Goal: Task Accomplishment & Management: Manage account settings

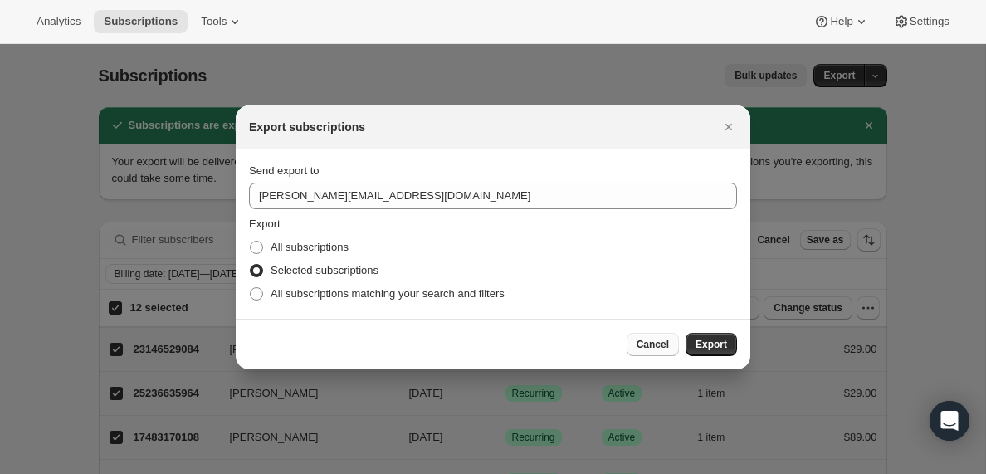
click at [652, 348] on span "Cancel" at bounding box center [653, 344] width 32 height 13
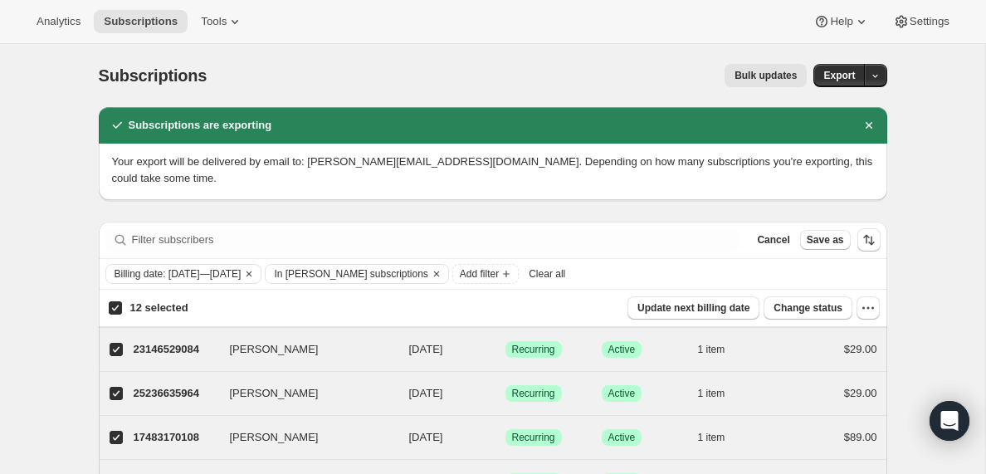
click at [565, 272] on span "Clear all" at bounding box center [547, 273] width 37 height 13
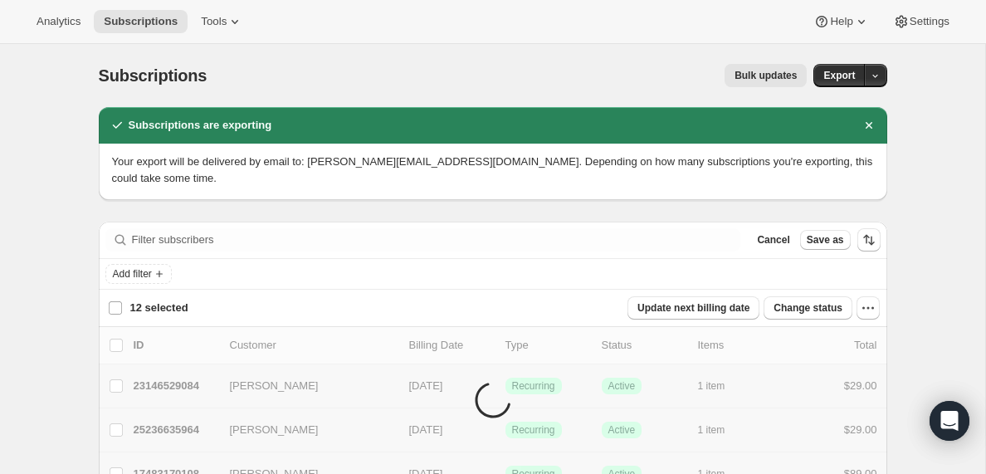
checkbox input "false"
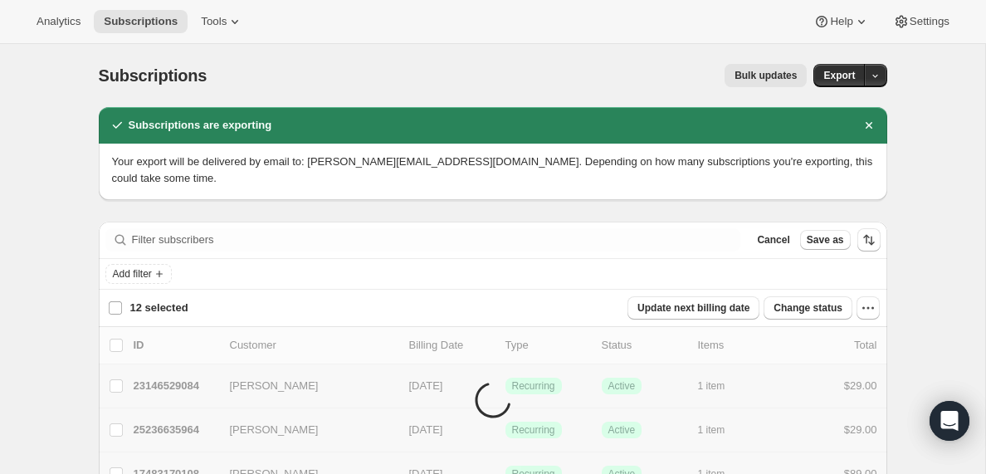
checkbox input "false"
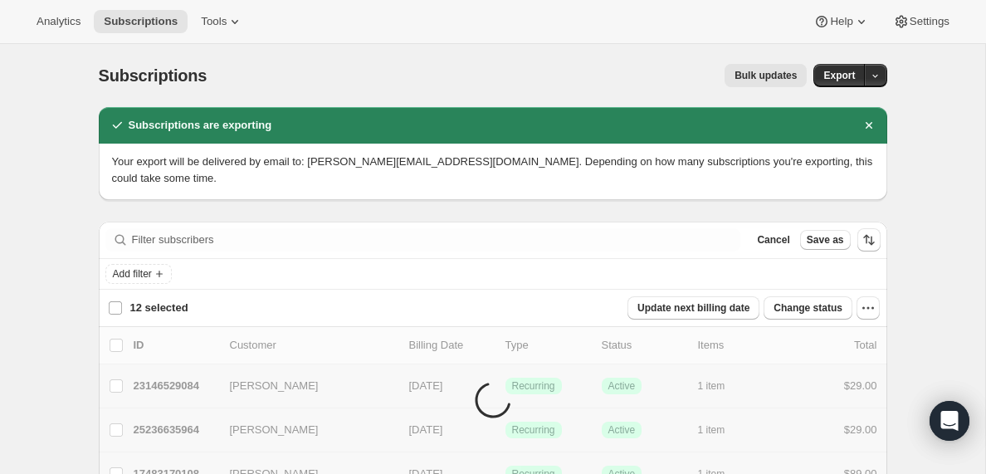
checkbox input "false"
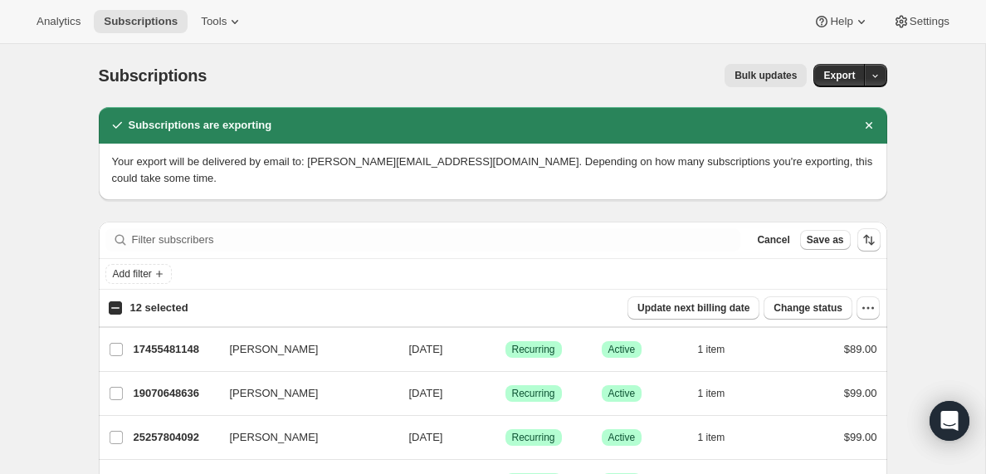
click at [112, 310] on input "12 selected" at bounding box center [115, 307] width 13 height 13
checkbox input "true"
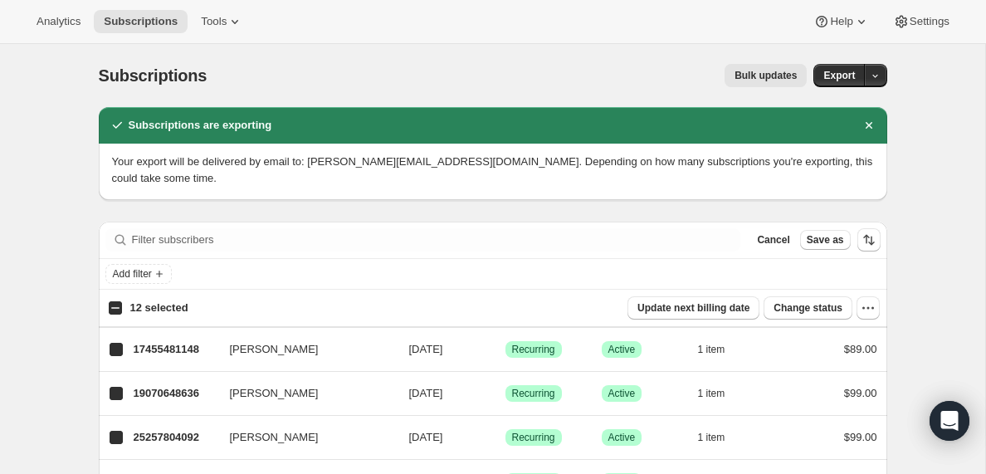
checkbox input "true"
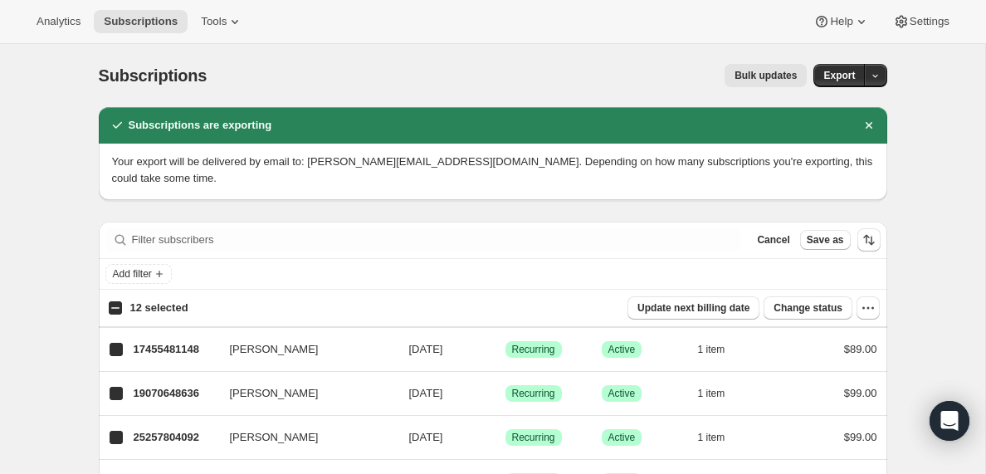
checkbox input "true"
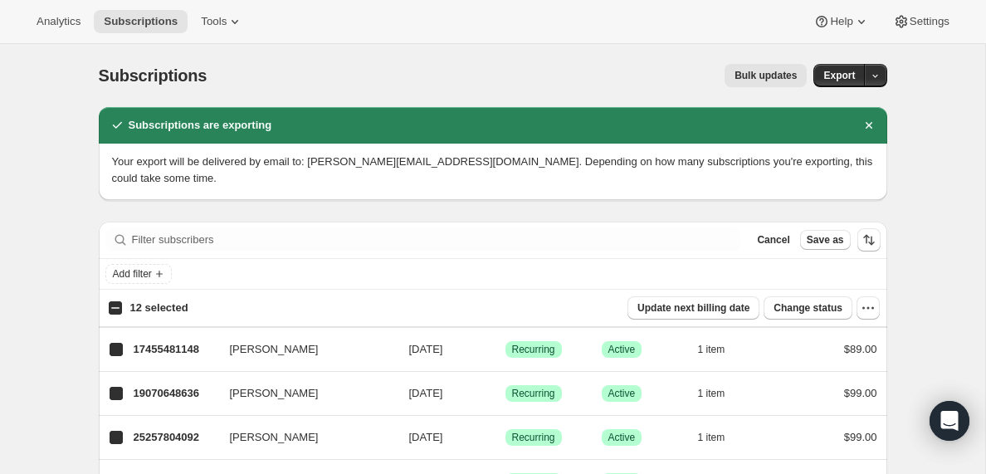
checkbox input "true"
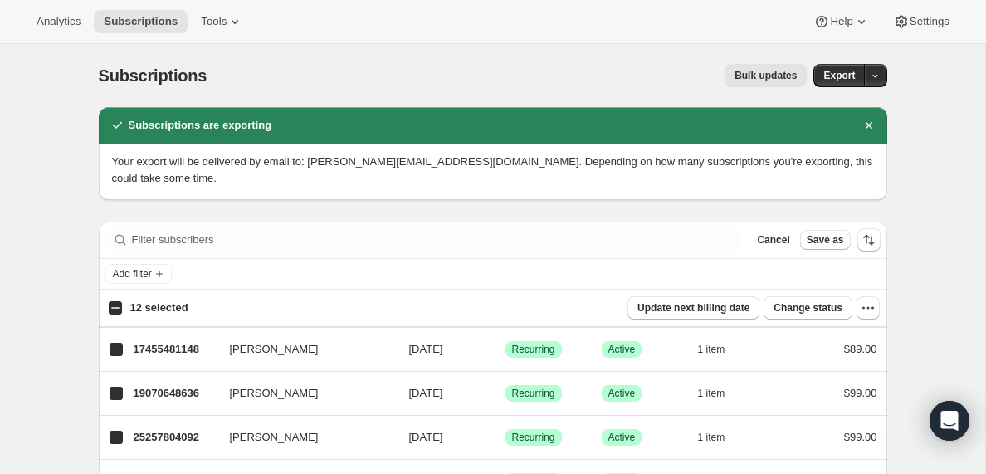
checkbox input "true"
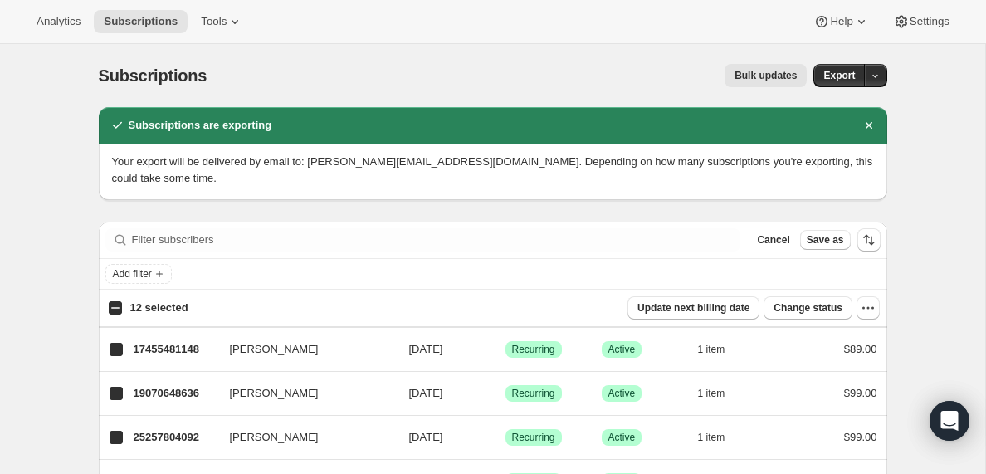
checkbox input "true"
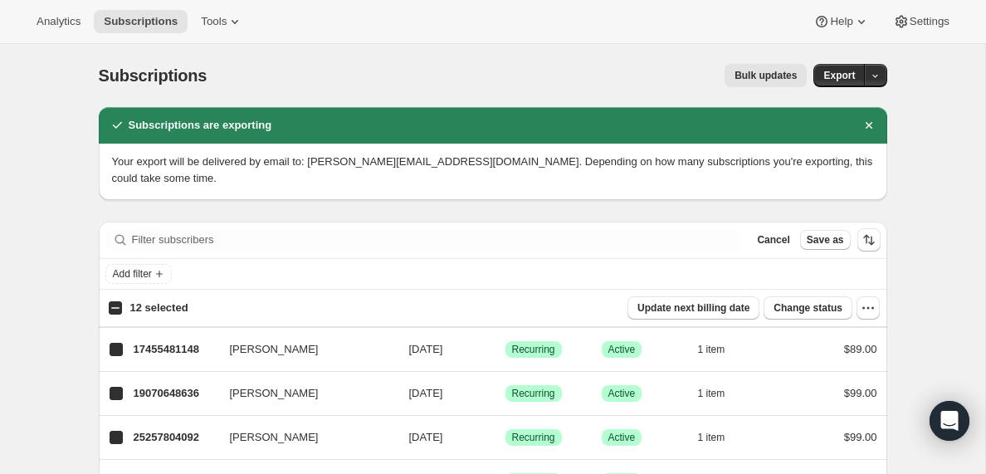
checkbox input "true"
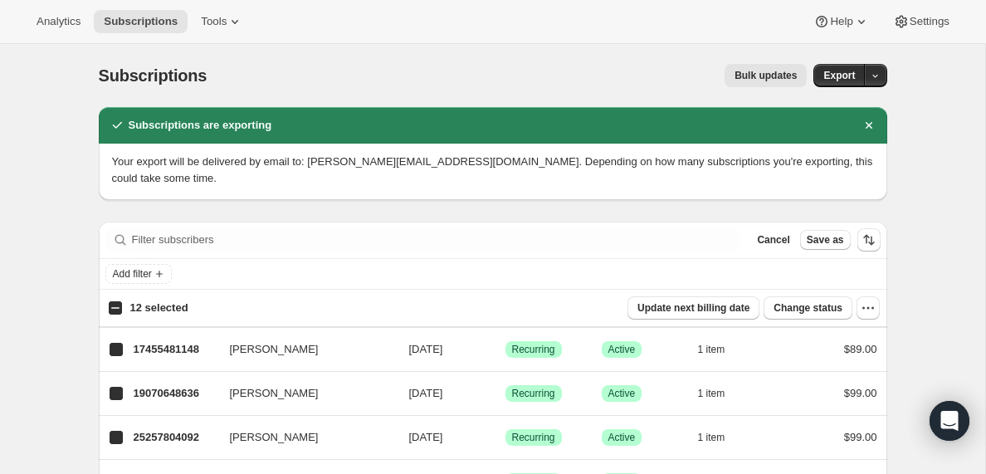
checkbox input "true"
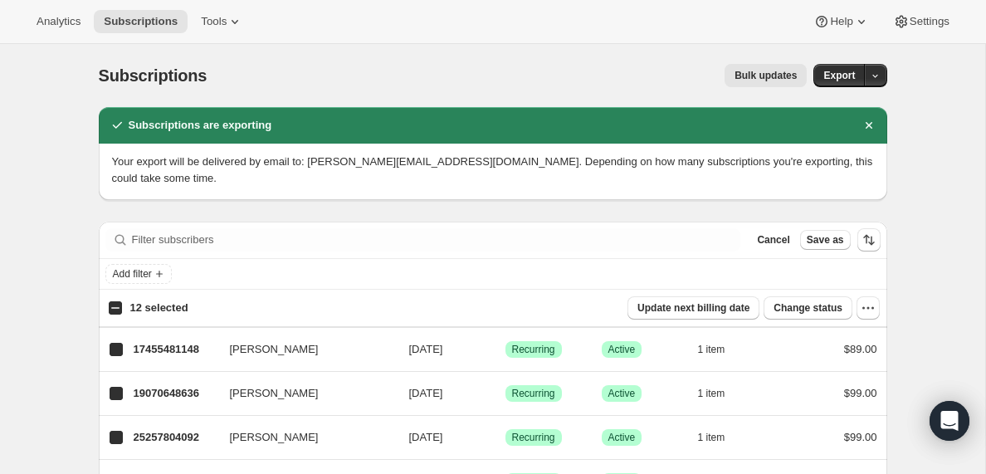
checkbox input "true"
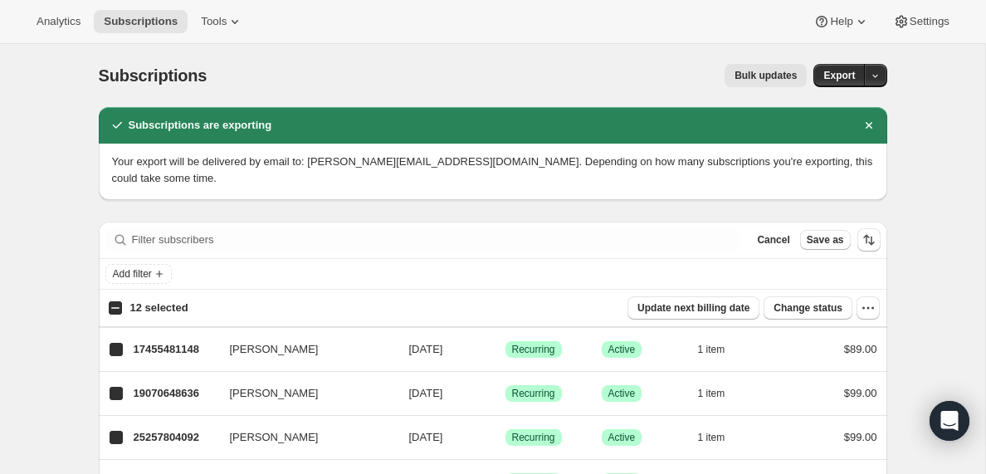
checkbox input "true"
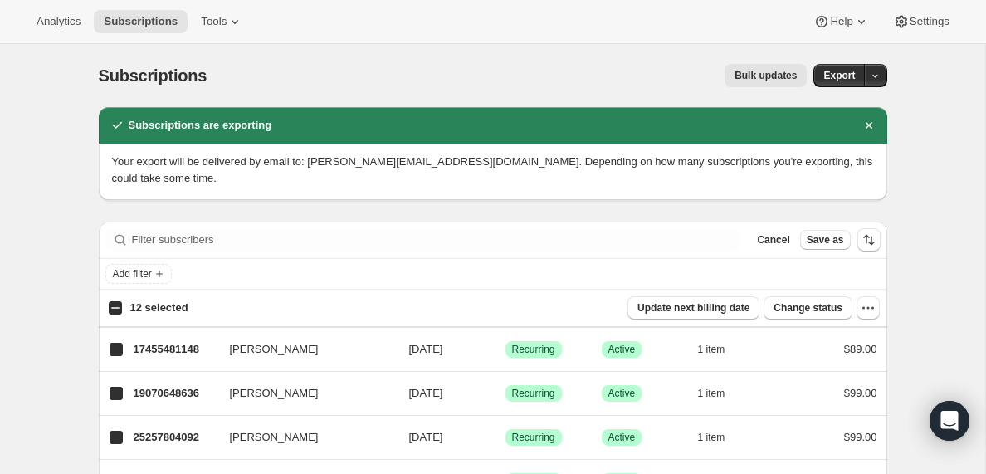
checkbox input "true"
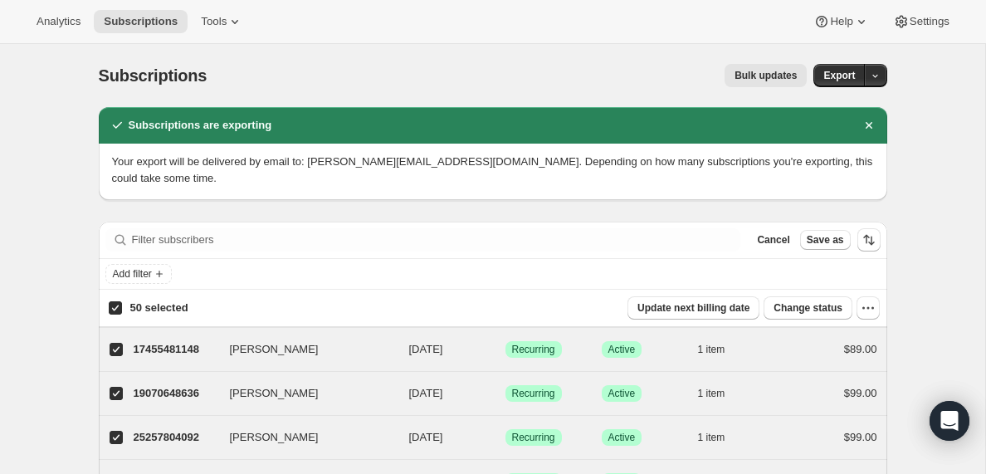
click at [112, 310] on input "50 selected" at bounding box center [115, 307] width 13 height 13
checkbox input "false"
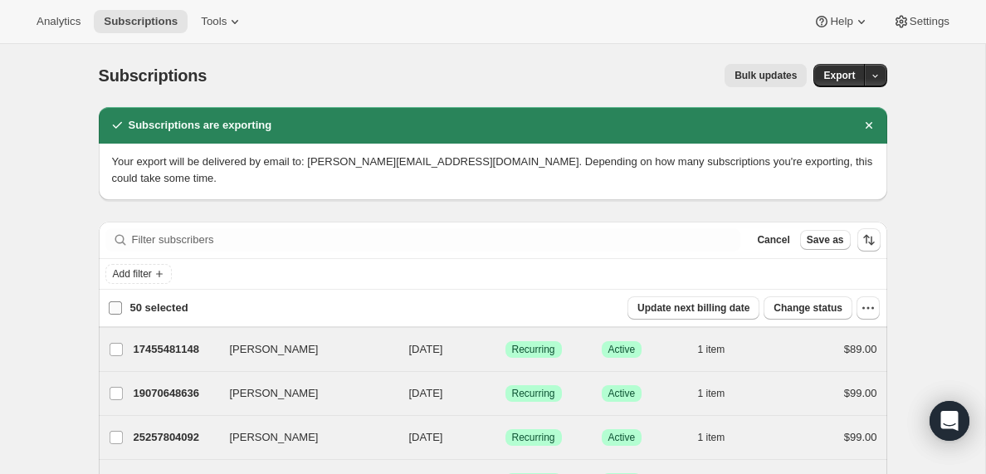
checkbox input "false"
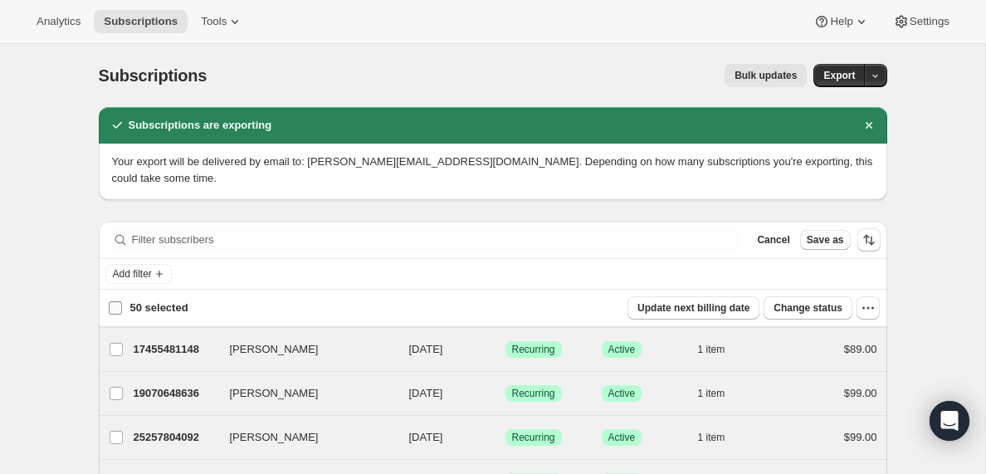
checkbox input "false"
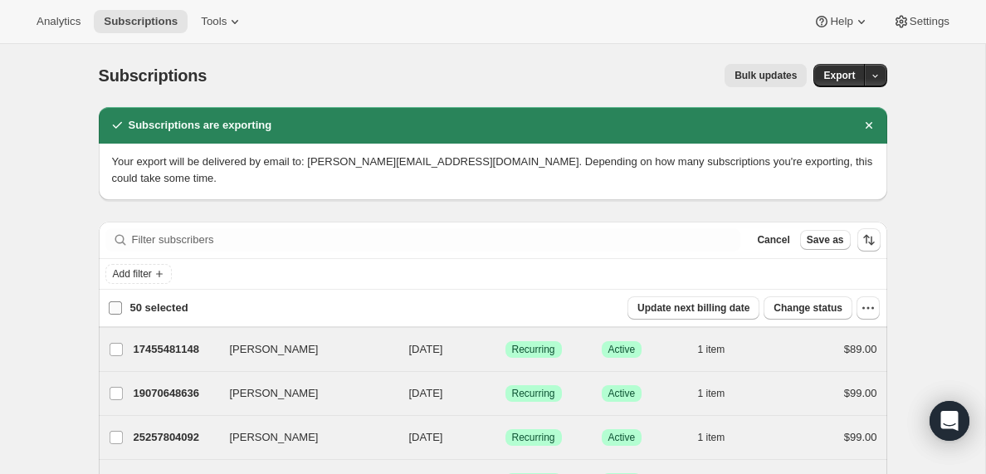
checkbox input "false"
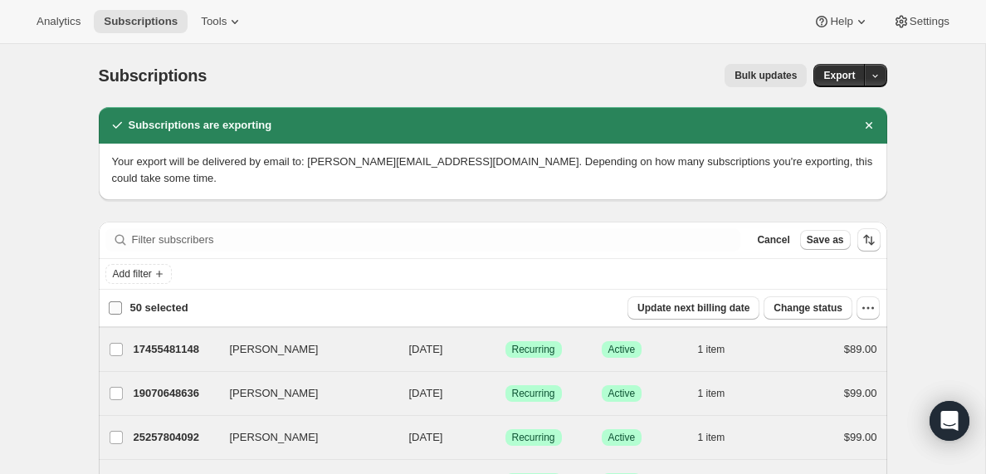
checkbox input "false"
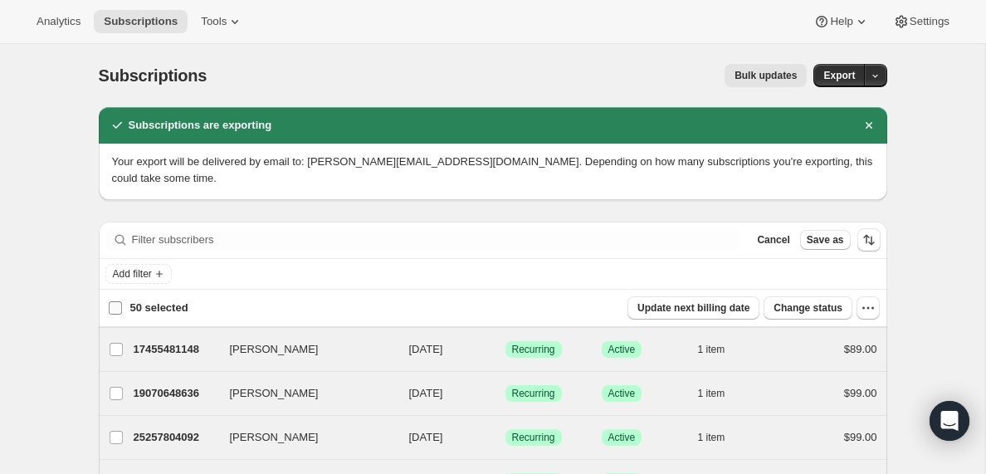
checkbox input "false"
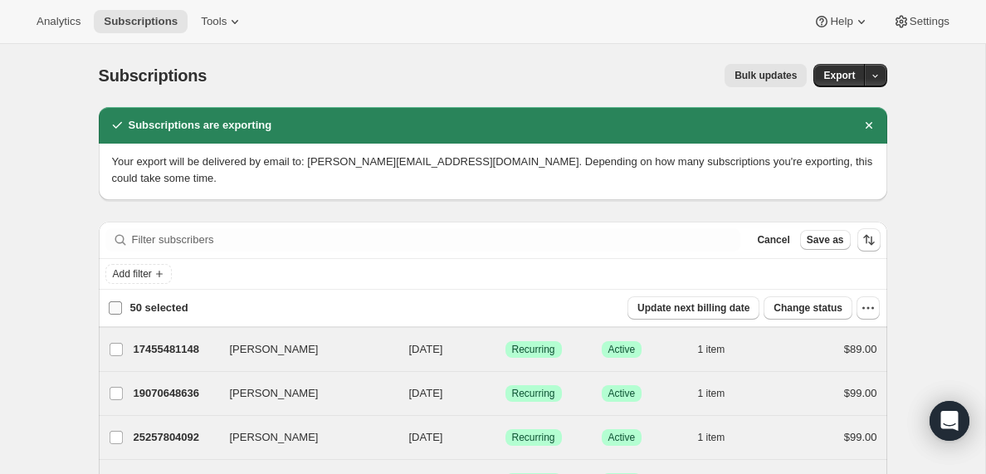
checkbox input "false"
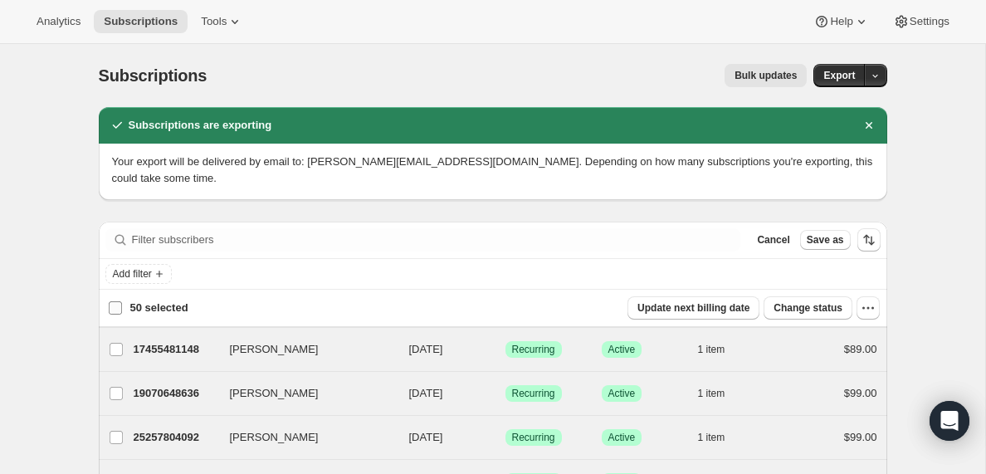
checkbox input "false"
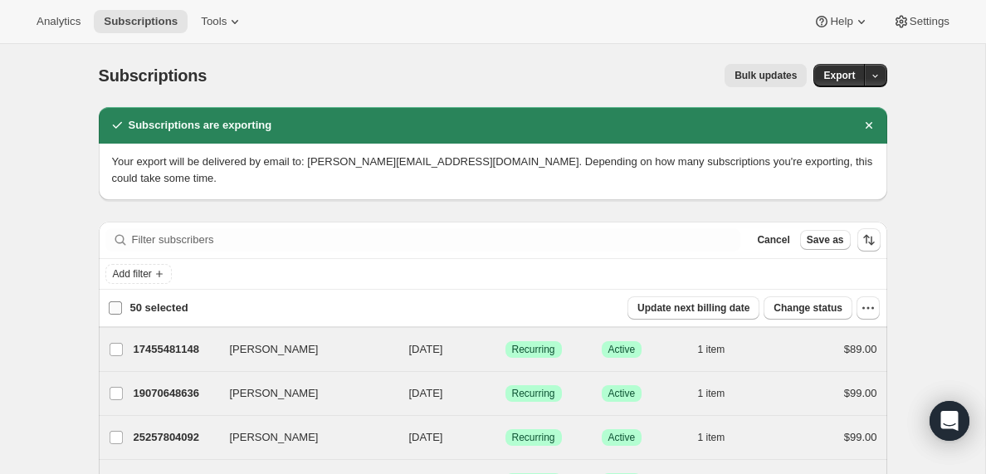
checkbox input "false"
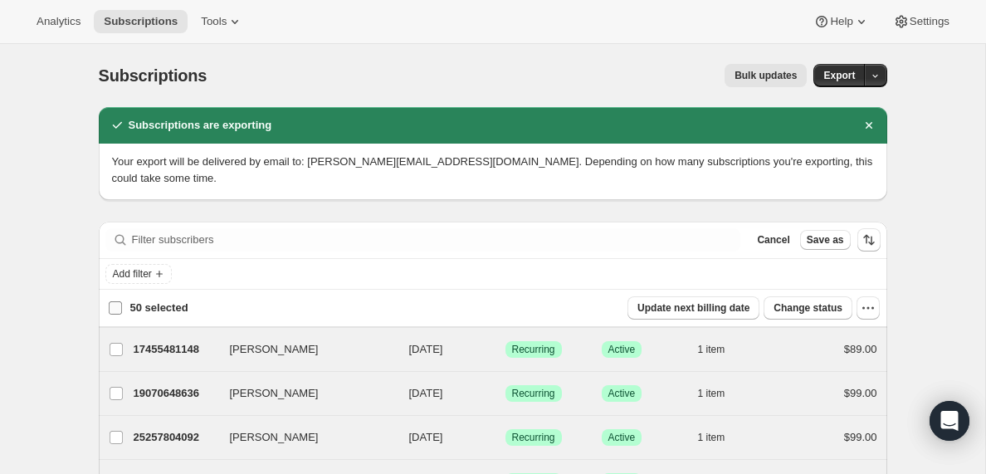
checkbox input "false"
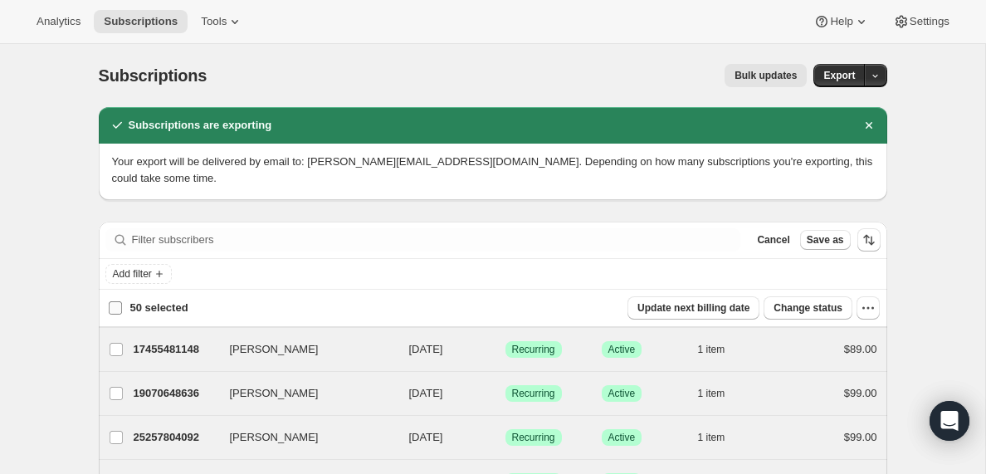
checkbox input "false"
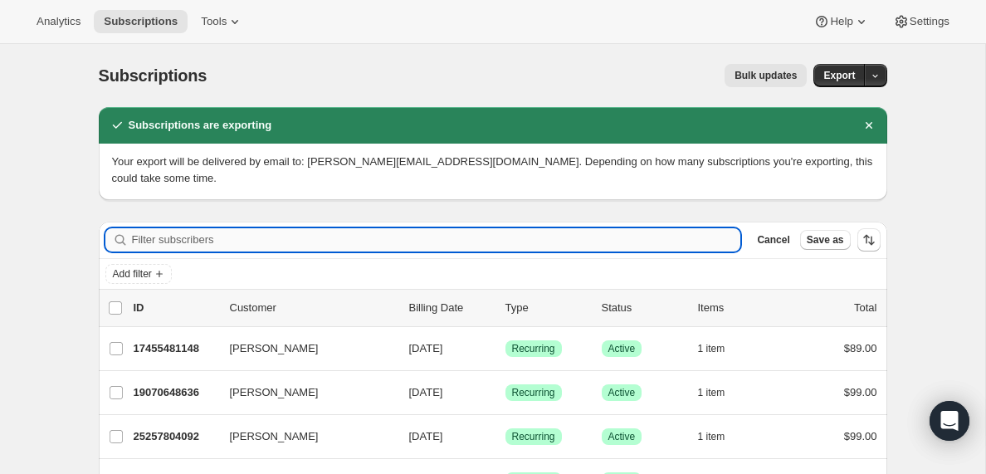
click at [154, 242] on input "Filter subscribers" at bounding box center [436, 239] width 609 height 23
paste input "[EMAIL_ADDRESS][DOMAIN_NAME]"
click at [154, 242] on input "Filter subscribers" at bounding box center [436, 239] width 609 height 23
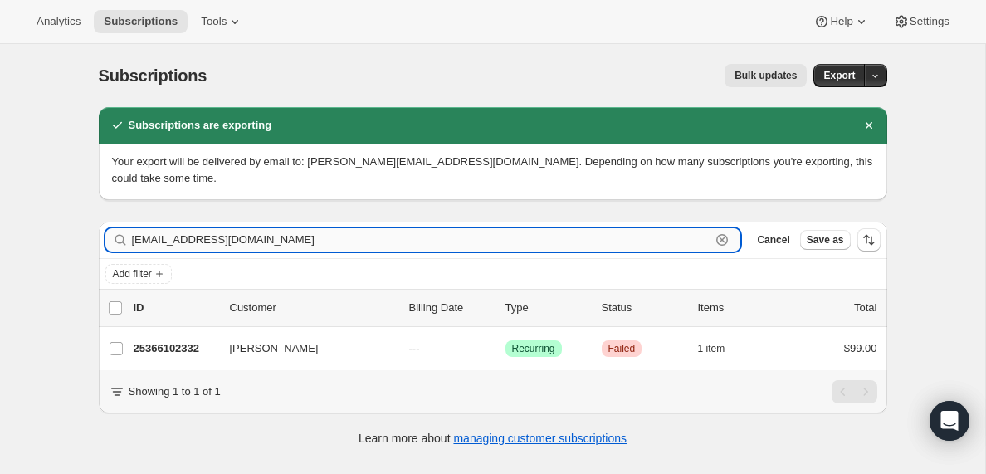
click at [215, 237] on input "[EMAIL_ADDRESS][DOMAIN_NAME]" at bounding box center [421, 239] width 579 height 23
paste input "[EMAIL_ADDRESS]"
click at [292, 240] on input "[EMAIL_ADDRESS][DOMAIN_NAME]" at bounding box center [421, 239] width 579 height 23
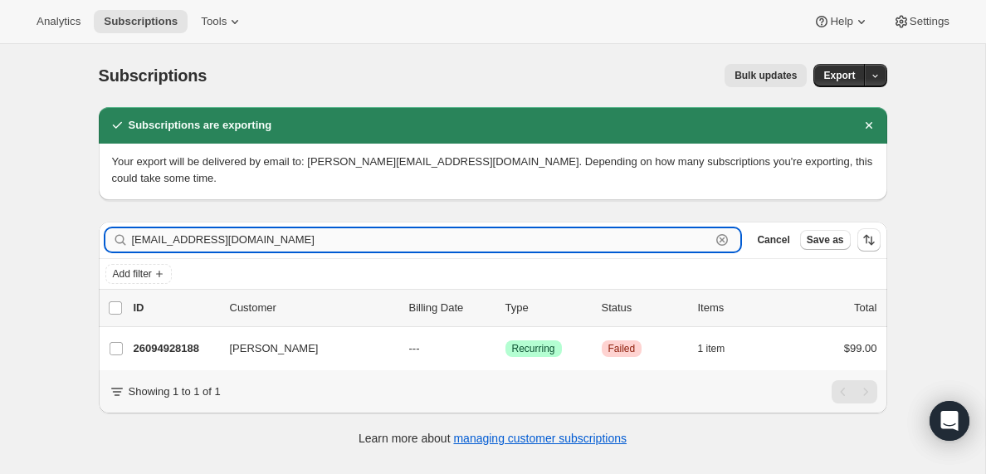
click at [292, 240] on input "[EMAIL_ADDRESS][DOMAIN_NAME]" at bounding box center [421, 239] width 579 height 23
paste input "[EMAIL_ADDRESS]"
click at [238, 241] on input "[EMAIL_ADDRESS][DOMAIN_NAME]" at bounding box center [421, 239] width 579 height 23
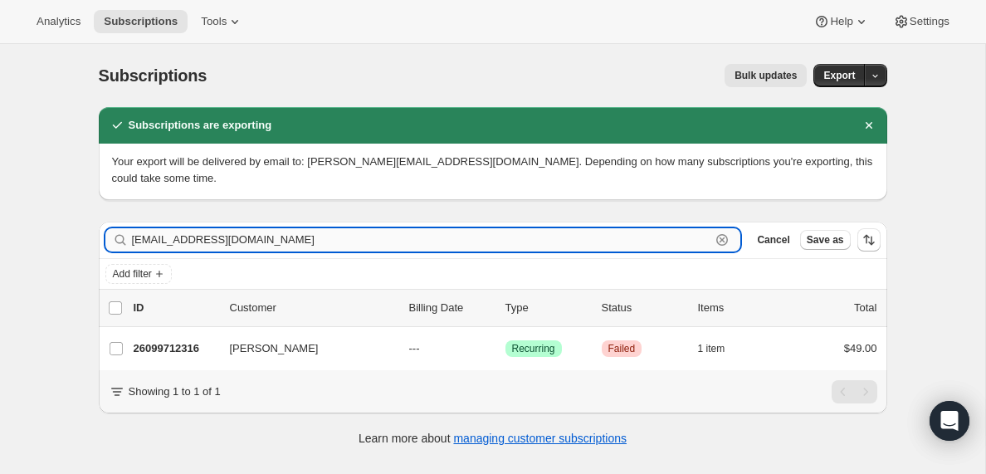
click at [238, 241] on input "[EMAIL_ADDRESS][DOMAIN_NAME]" at bounding box center [421, 239] width 579 height 23
paste input "rico.aponte3121990"
click at [176, 237] on input "[EMAIL_ADDRESS][DOMAIN_NAME]" at bounding box center [421, 239] width 579 height 23
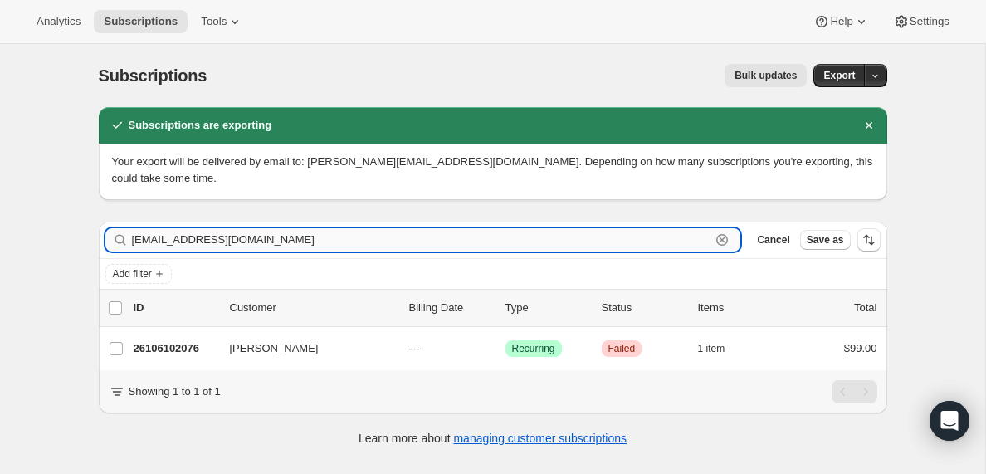
click at [176, 237] on input "[EMAIL_ADDRESS][DOMAIN_NAME]" at bounding box center [421, 239] width 579 height 23
paste input "[EMAIL_ADDRESS][DOMAIN_NAME]"
type input "[EMAIL_ADDRESS][DOMAIN_NAME]"
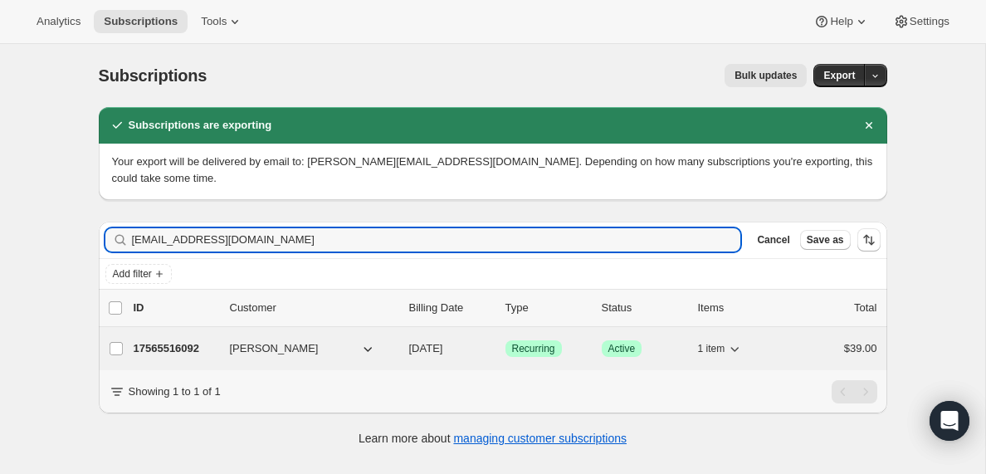
click at [179, 347] on p "17565516092" at bounding box center [175, 348] width 83 height 17
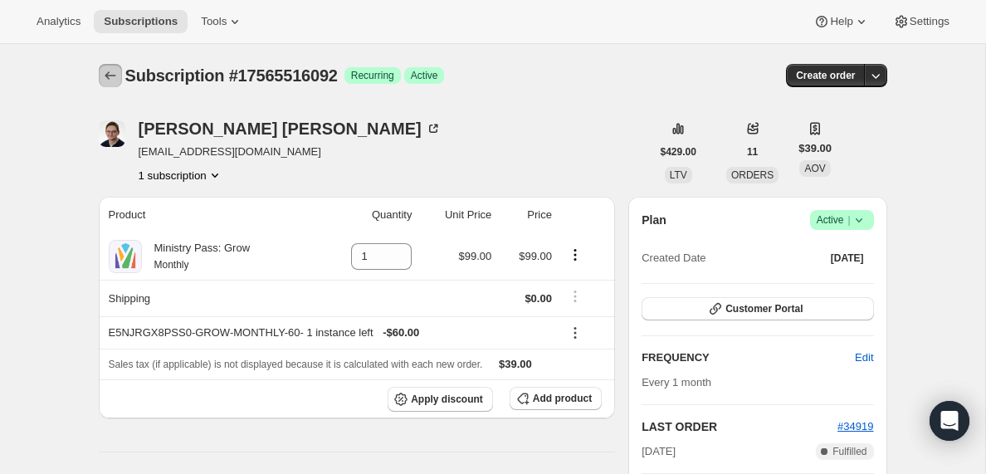
click at [110, 71] on icon "Subscriptions" at bounding box center [110, 75] width 17 height 17
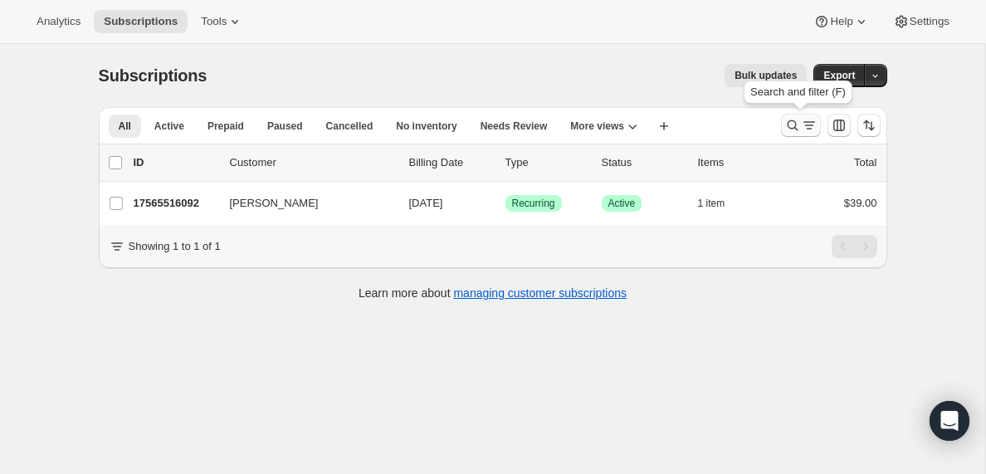
click at [803, 125] on icon "Search and filter results" at bounding box center [809, 125] width 17 height 17
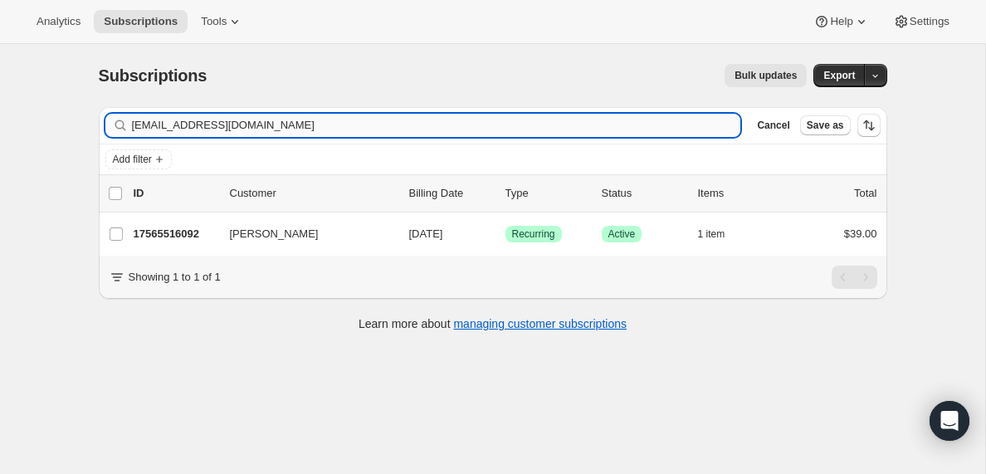
click at [263, 124] on input "[EMAIL_ADDRESS][DOMAIN_NAME]" at bounding box center [436, 125] width 609 height 23
click at [242, 131] on input "[PERSON_NAME][EMAIL_ADDRESS][DOMAIN_NAME]" at bounding box center [421, 125] width 579 height 23
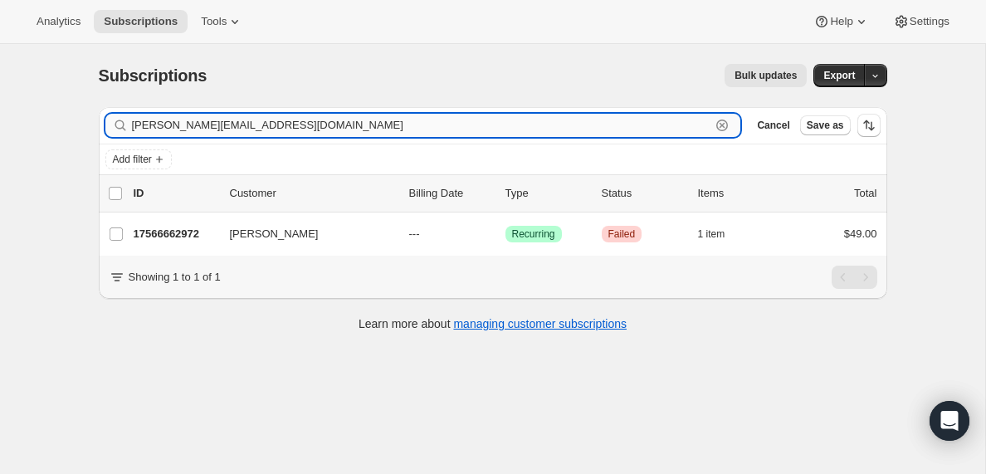
click at [242, 131] on input "[PERSON_NAME][EMAIL_ADDRESS][DOMAIN_NAME]" at bounding box center [421, 125] width 579 height 23
paste input "[EMAIL_ADDRESS]"
click at [213, 122] on input "[EMAIL_ADDRESS][DOMAIN_NAME]" at bounding box center [421, 125] width 579 height 23
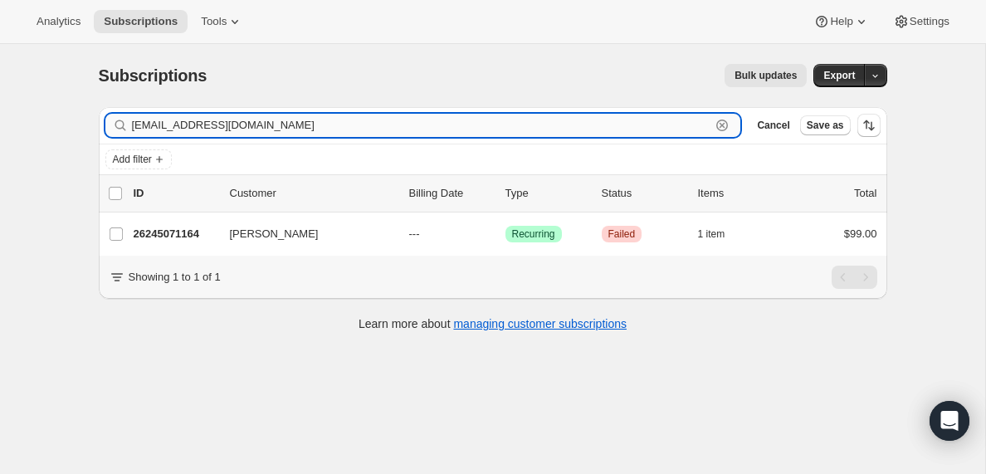
click at [213, 122] on input "[EMAIL_ADDRESS][DOMAIN_NAME]" at bounding box center [421, 125] width 579 height 23
paste input "[EMAIL_ADDRESS]"
click at [225, 133] on input "[EMAIL_ADDRESS][DOMAIN_NAME]" at bounding box center [421, 125] width 579 height 23
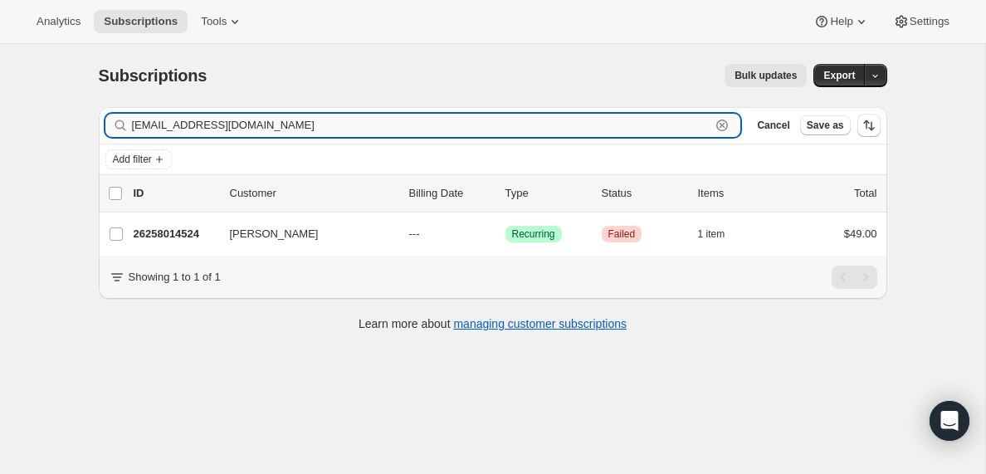
click at [225, 133] on input "[EMAIL_ADDRESS][DOMAIN_NAME]" at bounding box center [421, 125] width 579 height 23
paste input "[PERSON_NAME][EMAIL_ADDRESS][DOMAIN_NAME]"
click at [239, 125] on input "[PERSON_NAME][EMAIL_ADDRESS][DOMAIN_NAME]" at bounding box center [421, 125] width 579 height 23
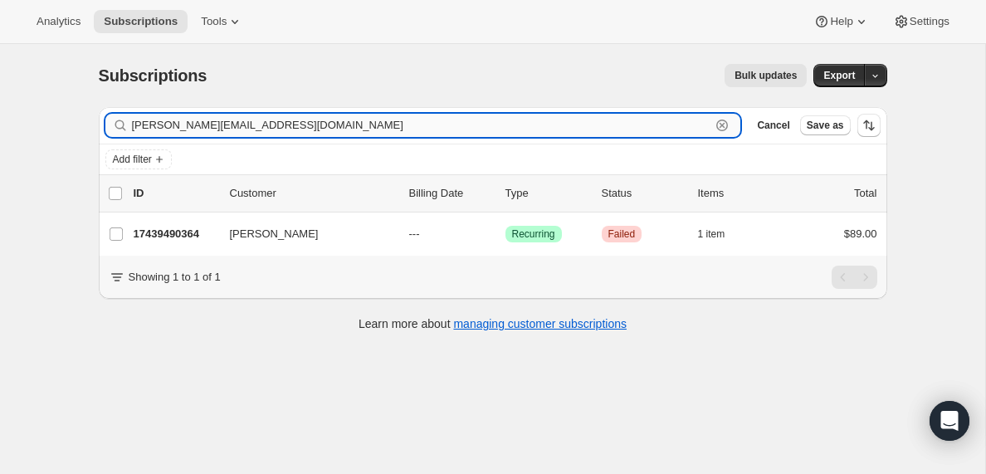
click at [239, 125] on input "[PERSON_NAME][EMAIL_ADDRESS][DOMAIN_NAME]" at bounding box center [421, 125] width 579 height 23
paste input "[EMAIL_ADDRESS][DOMAIN_NAME]"
type input "[EMAIL_ADDRESS][DOMAIN_NAME]"
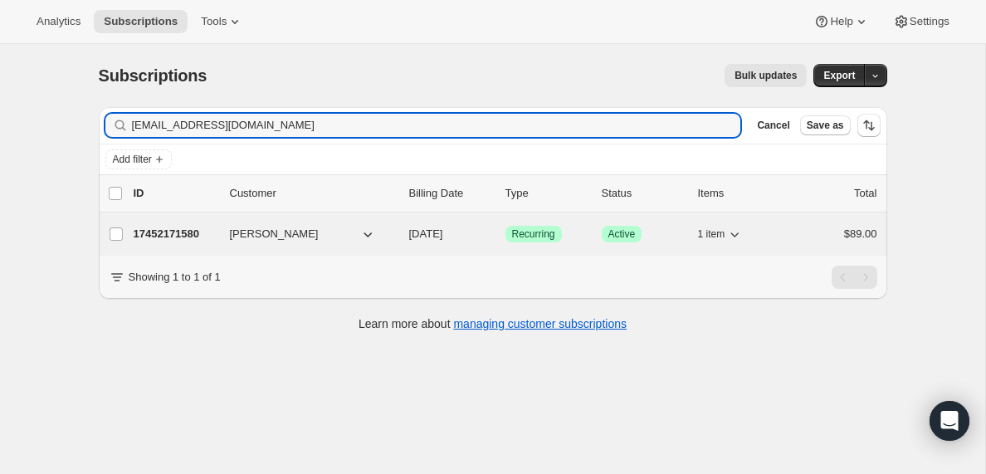
click at [180, 237] on p "17452171580" at bounding box center [175, 234] width 83 height 17
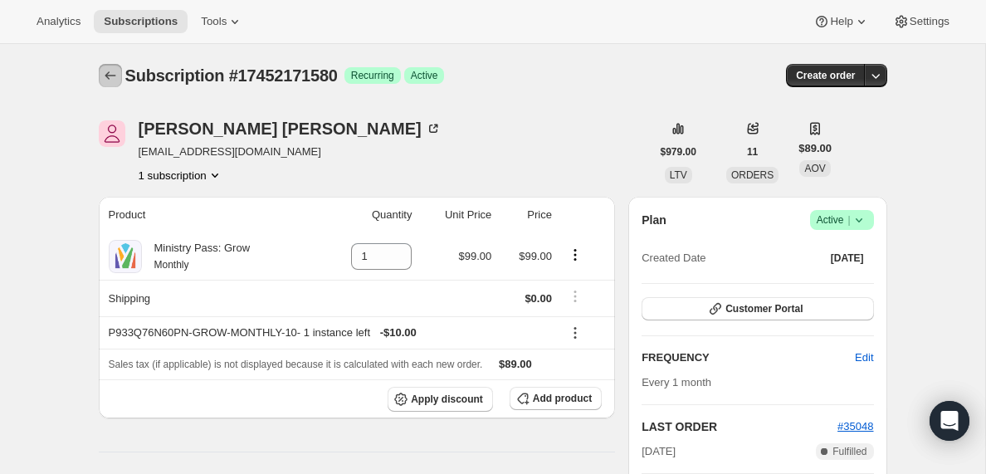
click at [105, 78] on icon "Subscriptions" at bounding box center [110, 75] width 17 height 17
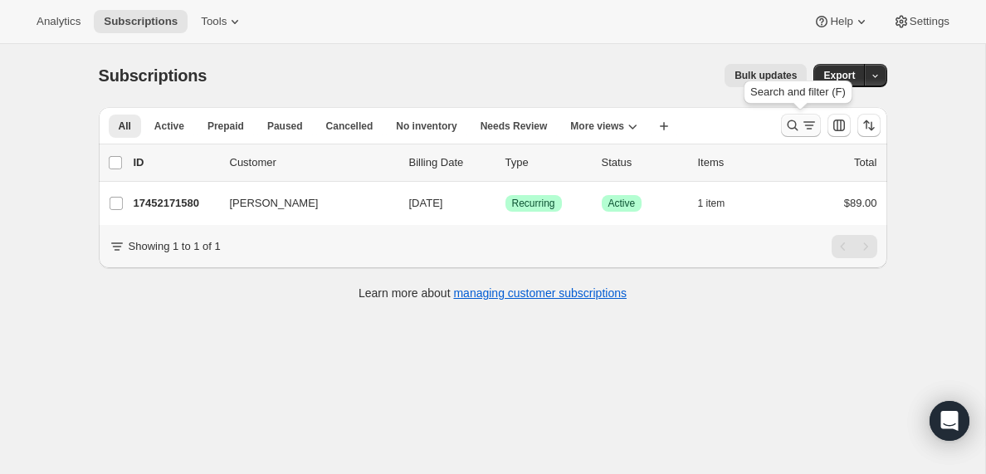
click at [812, 129] on icon "Search and filter results" at bounding box center [809, 125] width 17 height 17
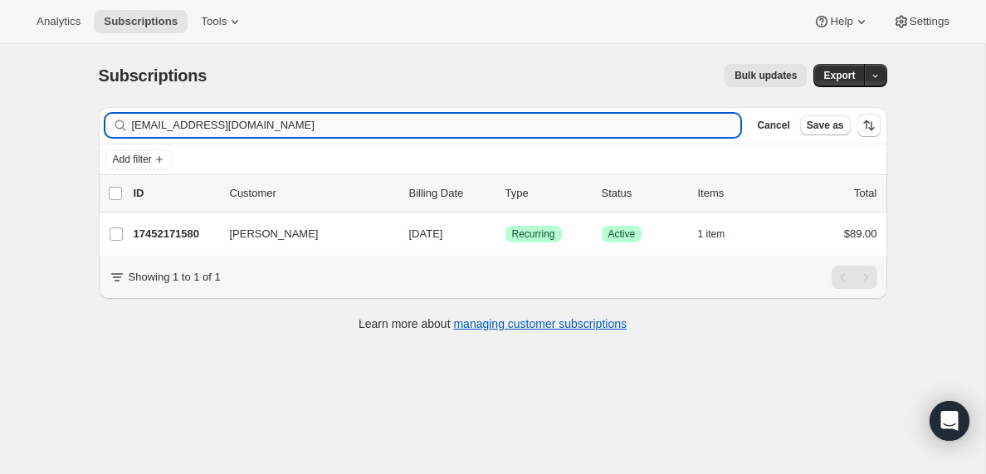
click at [209, 127] on input "[EMAIL_ADDRESS][DOMAIN_NAME]" at bounding box center [436, 125] width 609 height 23
click at [267, 123] on input "[EMAIL_ADDRESS][DOMAIN_NAME]" at bounding box center [421, 125] width 579 height 23
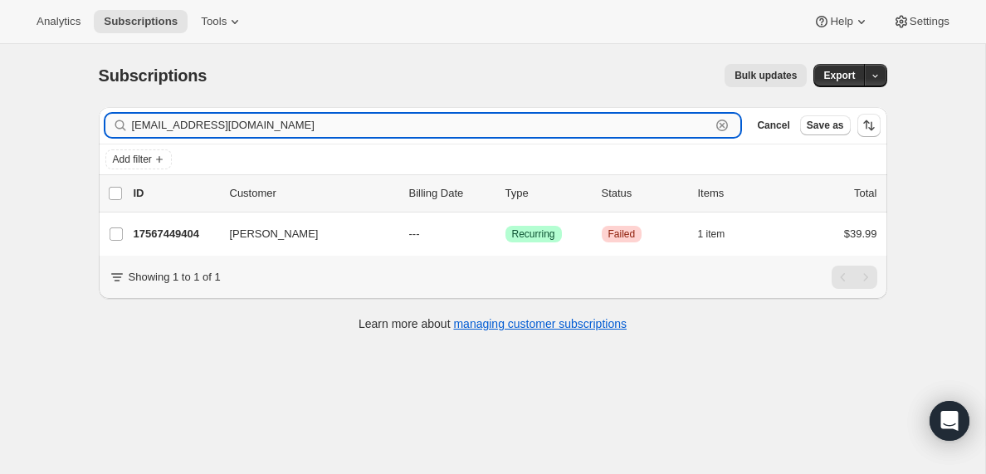
click at [267, 123] on input "[EMAIL_ADDRESS][DOMAIN_NAME]" at bounding box center [421, 125] width 579 height 23
paste input "[EMAIL_ADDRESS][DOMAIN_NAME]"
click at [286, 132] on input "[EMAIL_ADDRESS][DOMAIN_NAME]" at bounding box center [421, 125] width 579 height 23
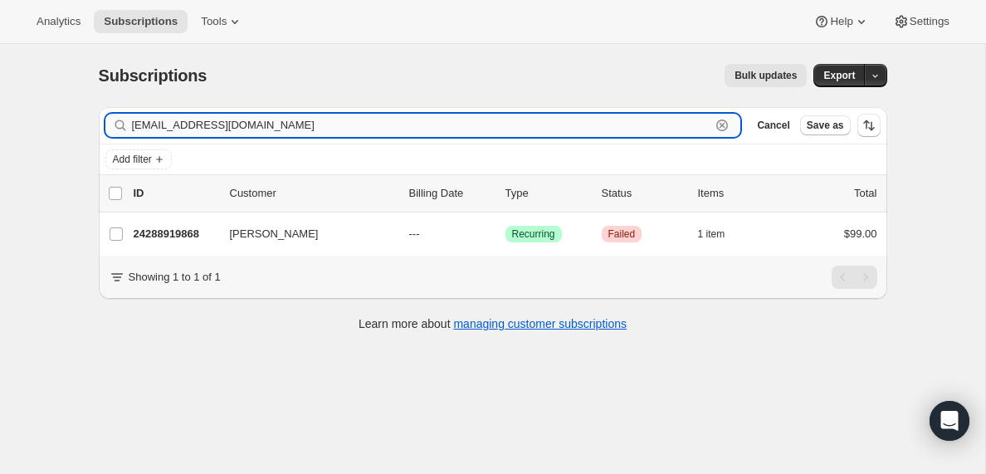
click at [286, 132] on input "[EMAIL_ADDRESS][DOMAIN_NAME]" at bounding box center [421, 125] width 579 height 23
paste input "[PERSON_NAME][EMAIL_ADDRESS][DOMAIN_NAME]"
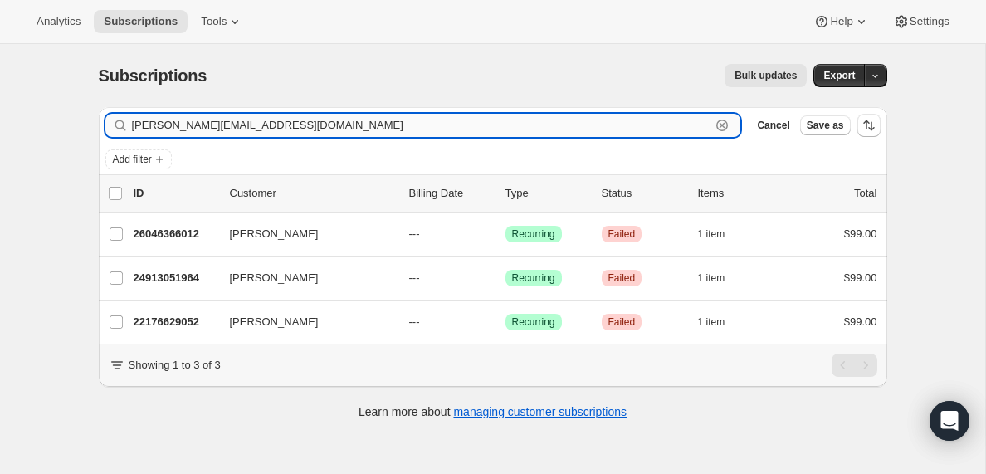
click at [261, 122] on input "[PERSON_NAME][EMAIL_ADDRESS][DOMAIN_NAME]" at bounding box center [421, 125] width 579 height 23
paste input "[EMAIL_ADDRESS][DOMAIN_NAME]"
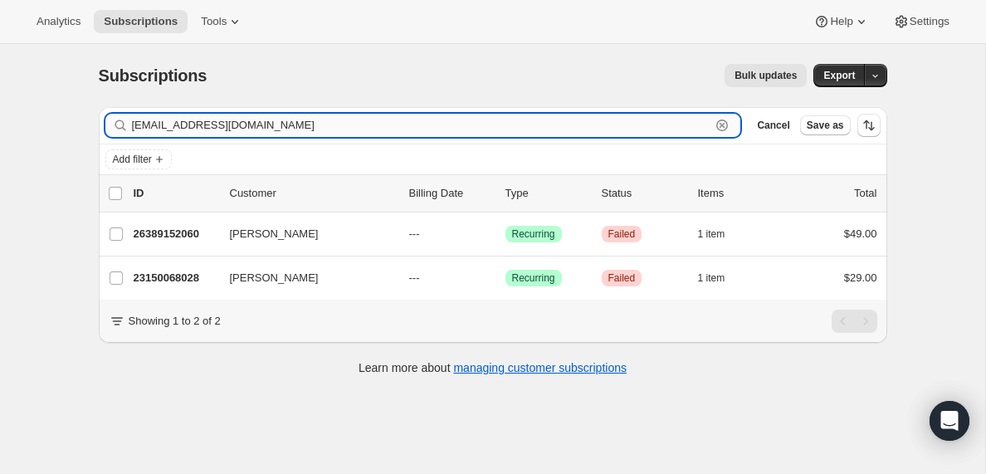
click at [290, 128] on input "[EMAIL_ADDRESS][DOMAIN_NAME]" at bounding box center [421, 125] width 579 height 23
paste input "[EMAIL_ADDRESS][DOMAIN_NAME]"
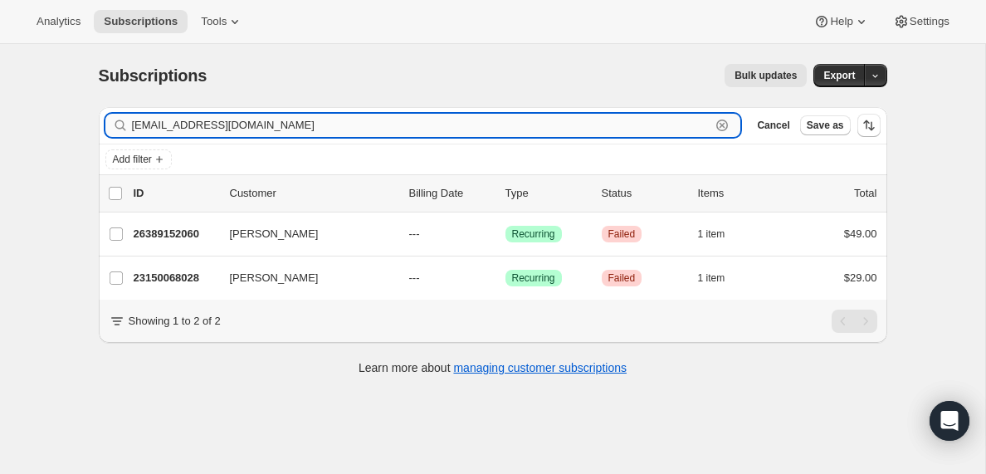
type input "[EMAIL_ADDRESS][DOMAIN_NAME]"
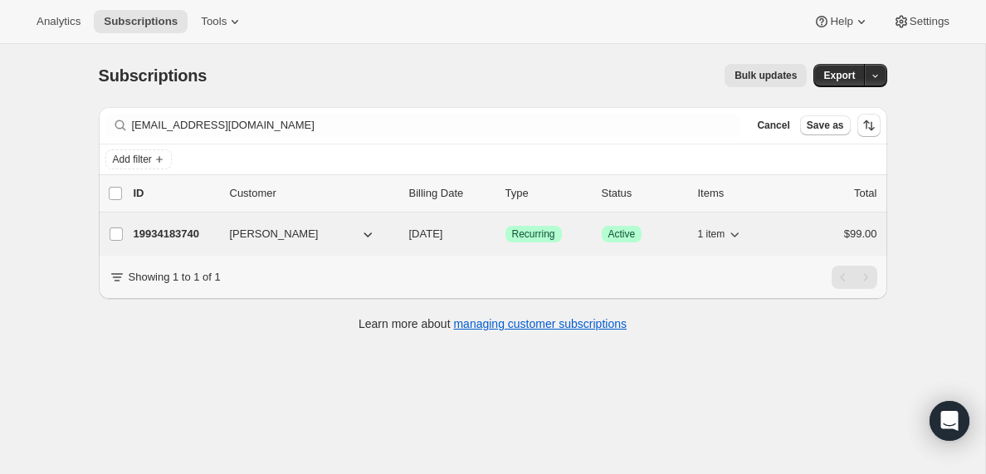
click at [177, 233] on p "19934183740" at bounding box center [175, 234] width 83 height 17
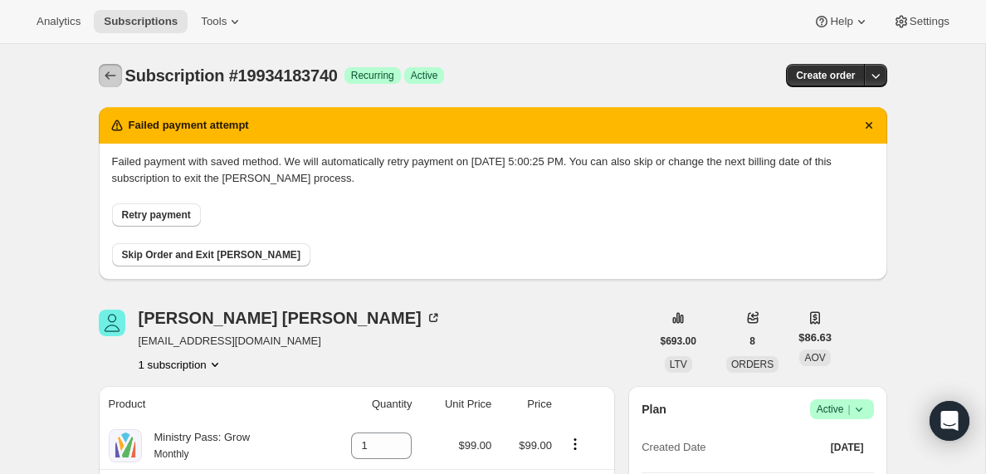
click at [107, 76] on icon "Subscriptions" at bounding box center [110, 75] width 17 height 17
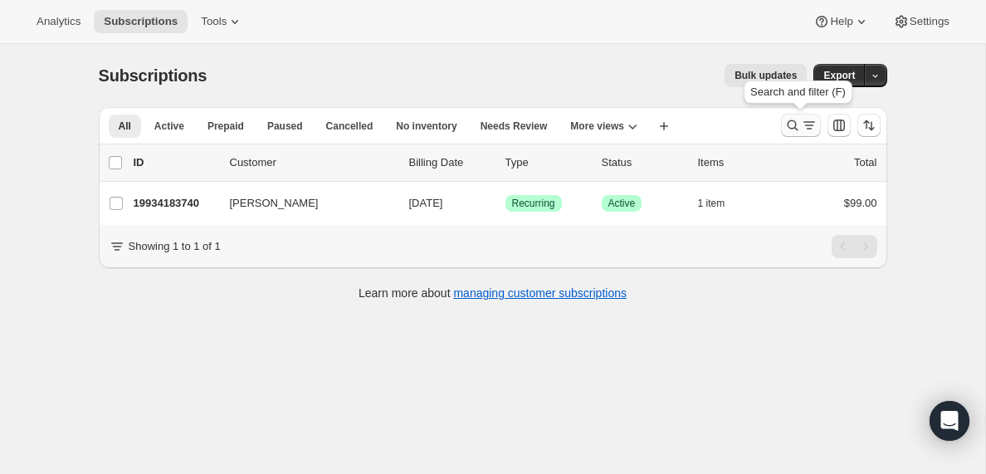
click at [806, 132] on icon "Search and filter results" at bounding box center [809, 125] width 17 height 17
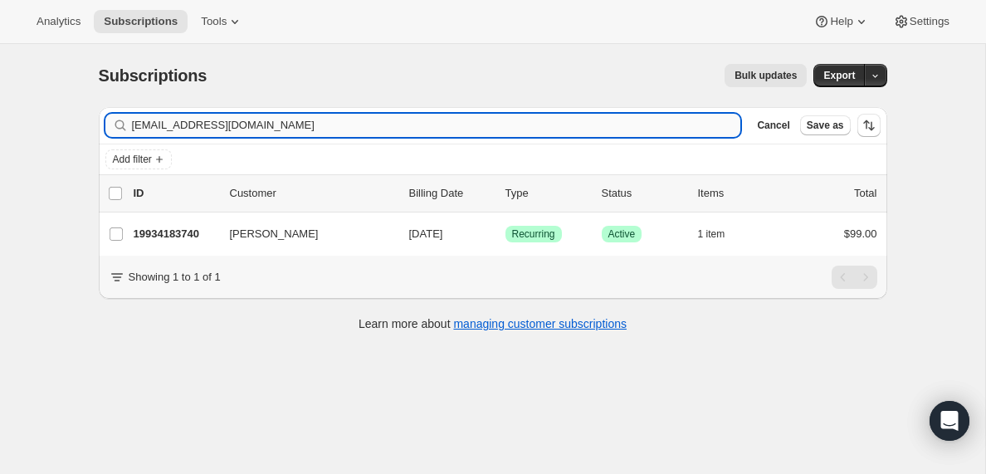
click at [289, 124] on input "[EMAIL_ADDRESS][DOMAIN_NAME]" at bounding box center [436, 125] width 609 height 23
type input "[EMAIL_ADDRESS][DOMAIN_NAME]"
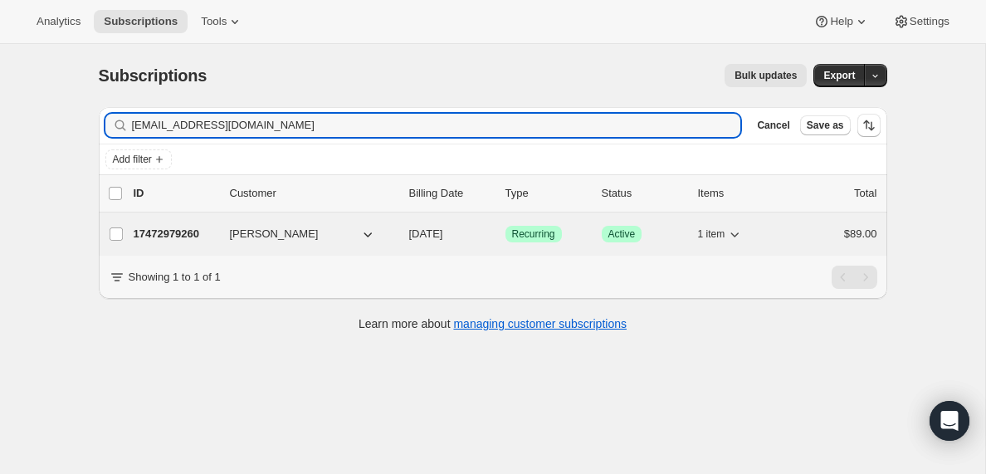
click at [177, 233] on p "17472979260" at bounding box center [175, 234] width 83 height 17
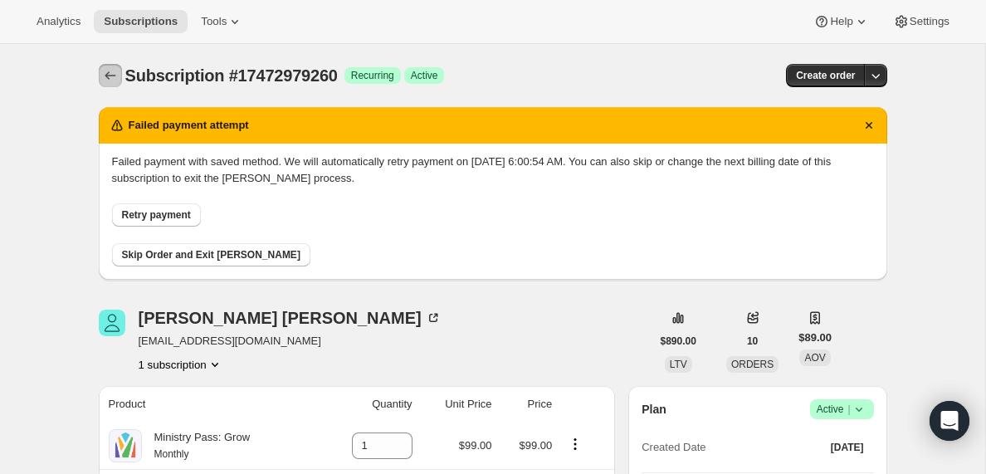
click at [104, 77] on icon "Subscriptions" at bounding box center [110, 75] width 17 height 17
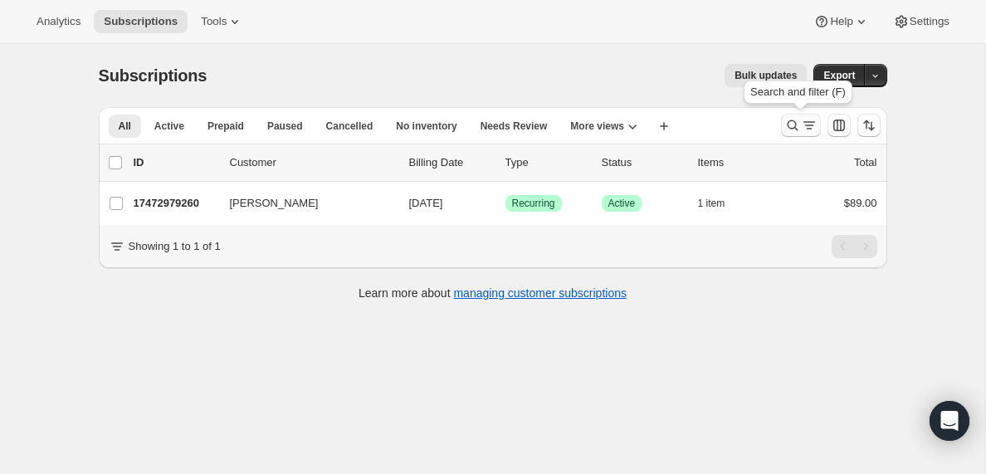
click at [802, 129] on icon "Search and filter results" at bounding box center [809, 125] width 17 height 17
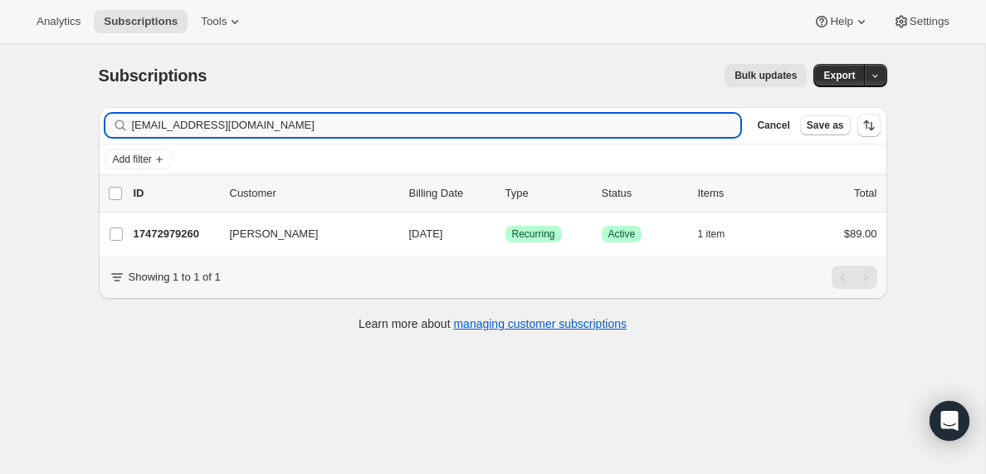
click at [267, 124] on input "[EMAIL_ADDRESS][DOMAIN_NAME]" at bounding box center [436, 125] width 609 height 23
type input "[EMAIL_ADDRESS][DOMAIN_NAME]"
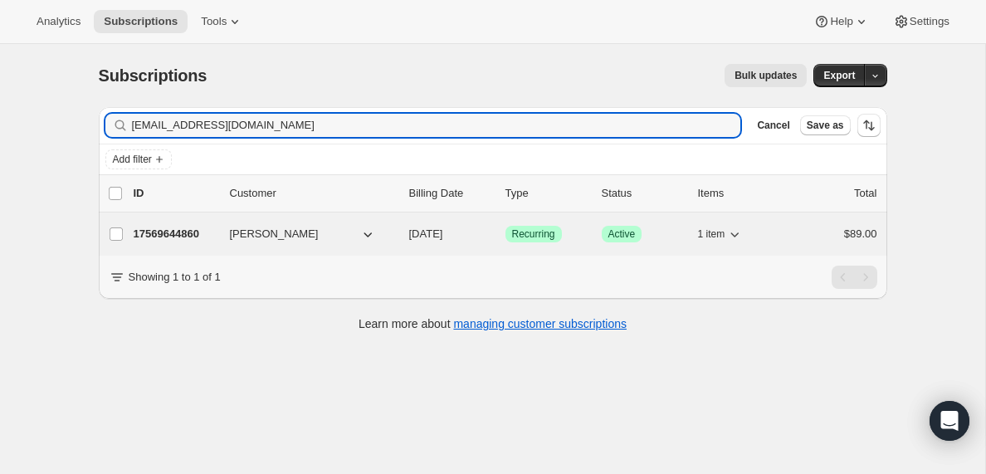
click at [169, 233] on p "17569644860" at bounding box center [175, 234] width 83 height 17
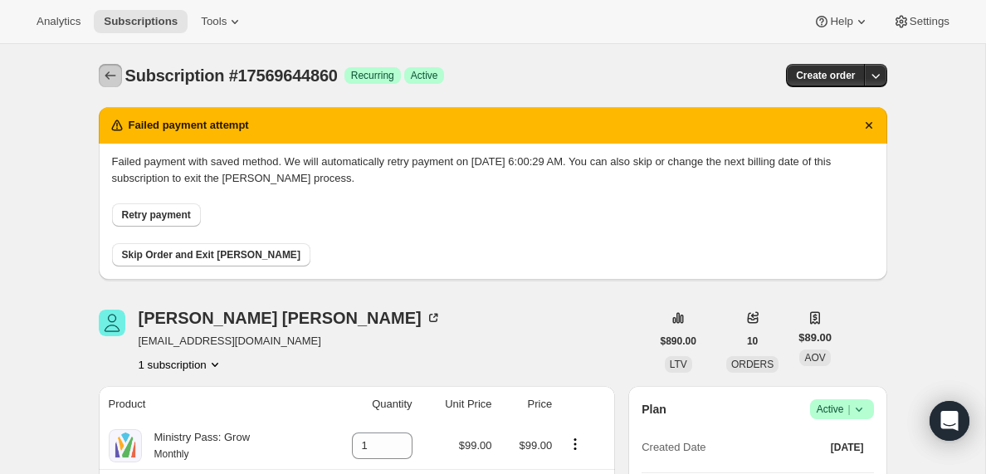
click at [109, 71] on icon "Subscriptions" at bounding box center [110, 75] width 17 height 17
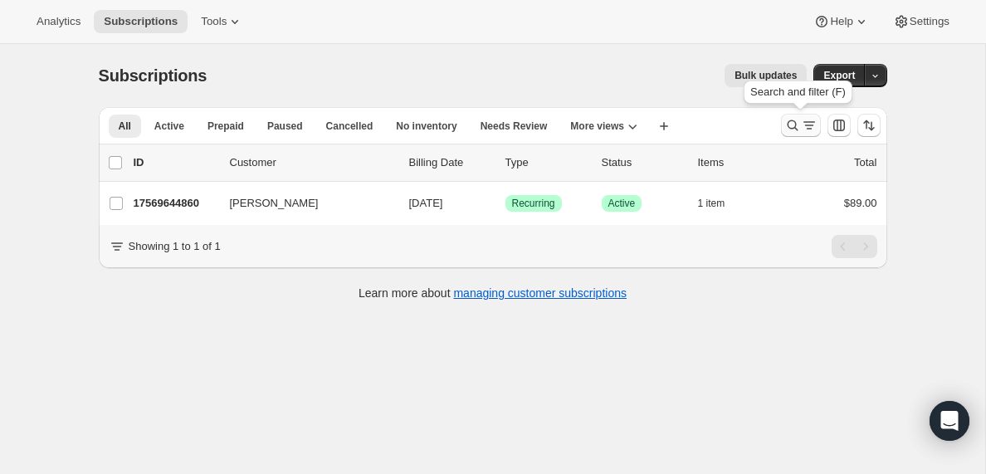
click at [803, 124] on icon "Search and filter results" at bounding box center [809, 125] width 17 height 17
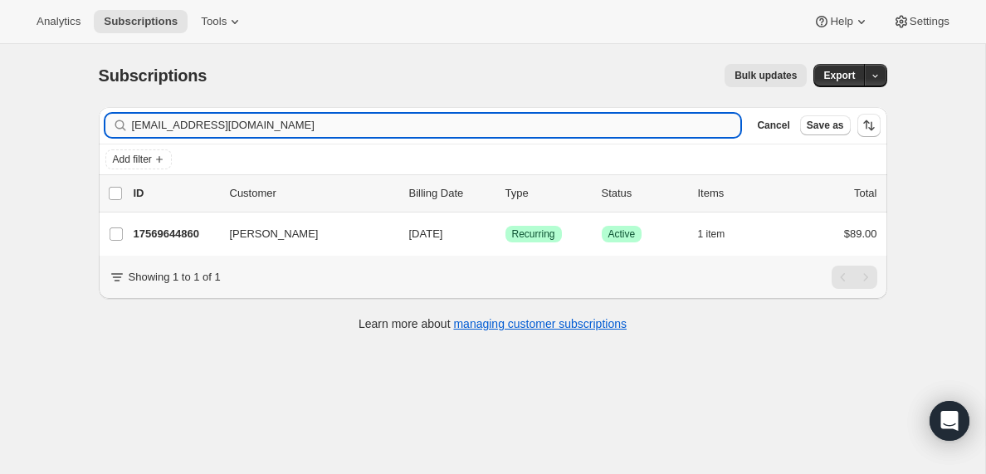
click at [286, 128] on input "[EMAIL_ADDRESS][DOMAIN_NAME]" at bounding box center [436, 125] width 609 height 23
type input "[EMAIL_ADDRESS][DOMAIN_NAME]"
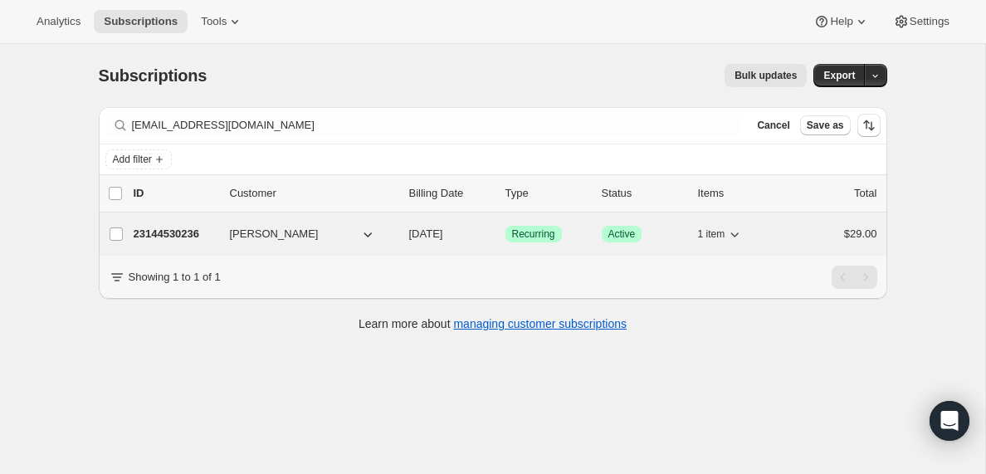
click at [179, 237] on p "23144530236" at bounding box center [175, 234] width 83 height 17
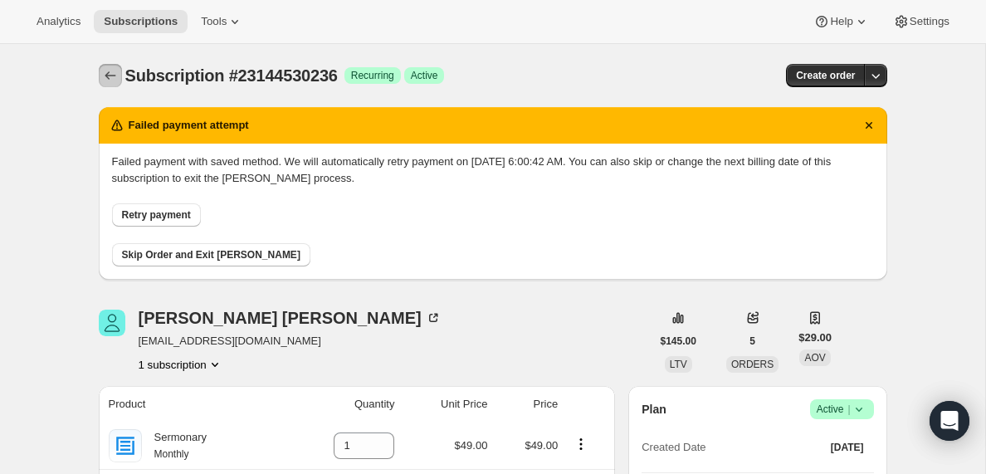
click at [104, 72] on icon "Subscriptions" at bounding box center [110, 75] width 17 height 17
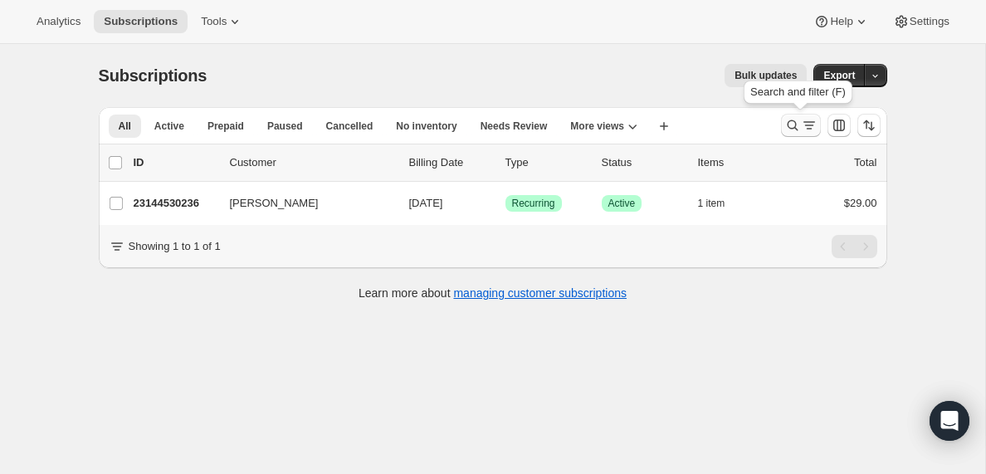
click at [809, 126] on icon "Search and filter results" at bounding box center [809, 125] width 17 height 17
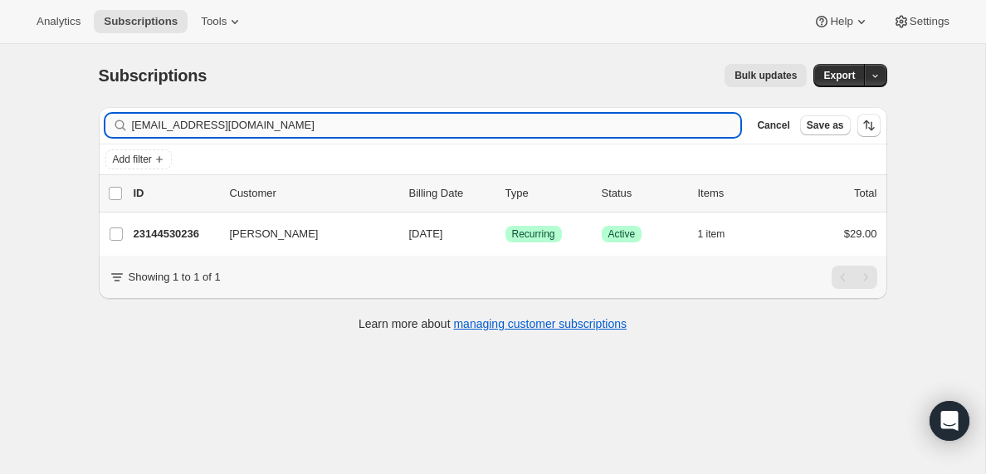
click at [258, 125] on input "[EMAIL_ADDRESS][DOMAIN_NAME]" at bounding box center [436, 125] width 609 height 23
type input "[EMAIL_ADDRESS][DOMAIN_NAME]"
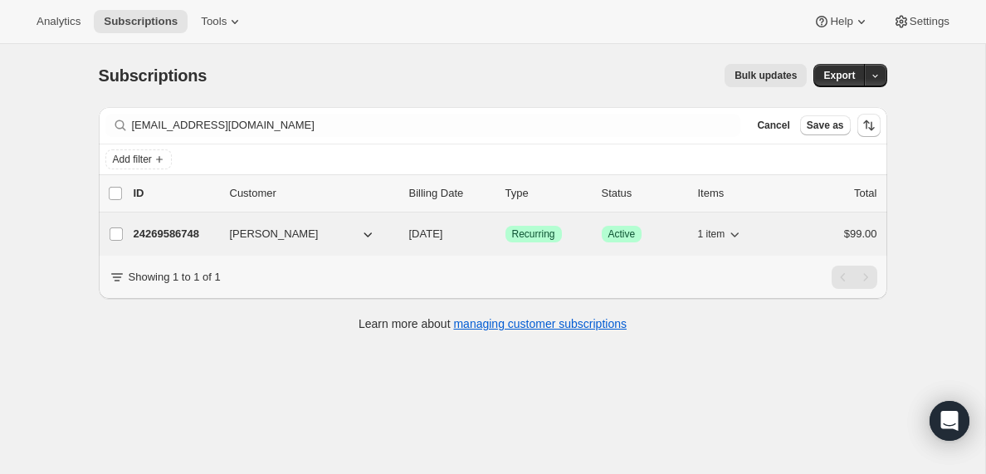
click at [162, 233] on p "24269586748" at bounding box center [175, 234] width 83 height 17
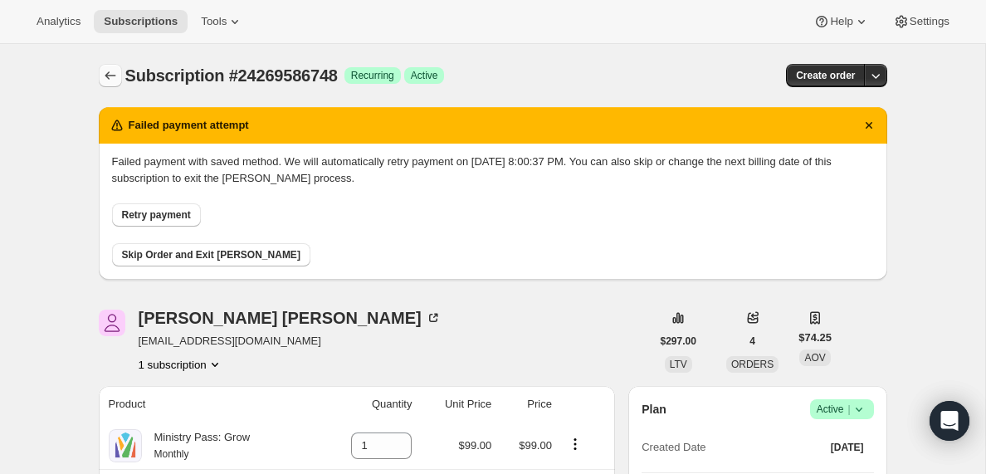
click at [109, 73] on icon "Subscriptions" at bounding box center [110, 75] width 17 height 17
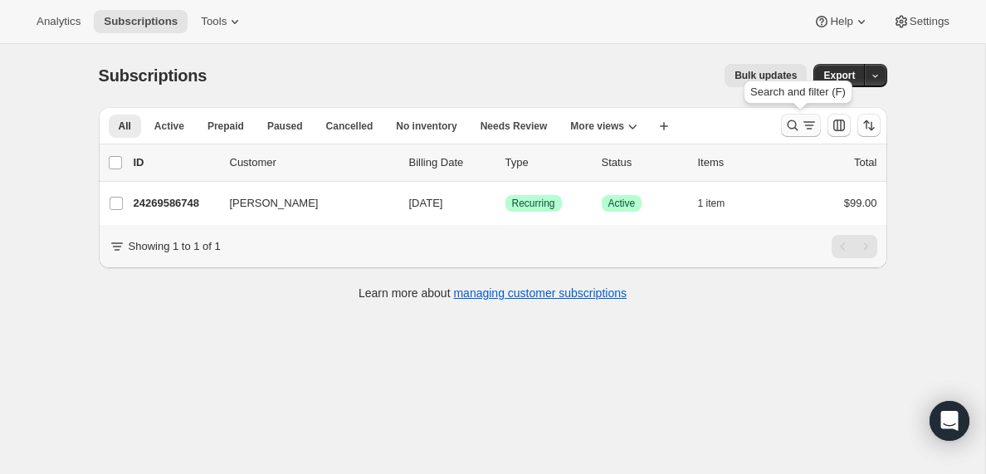
click at [807, 128] on icon "Search and filter results" at bounding box center [809, 125] width 17 height 17
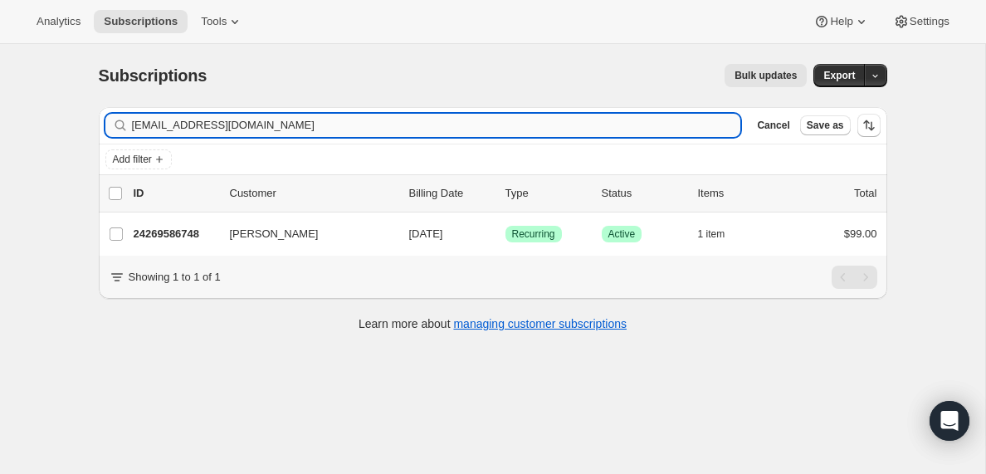
click at [319, 127] on input "[EMAIL_ADDRESS][DOMAIN_NAME]" at bounding box center [436, 125] width 609 height 23
type input "[EMAIL_ADDRESS][DOMAIN_NAME]"
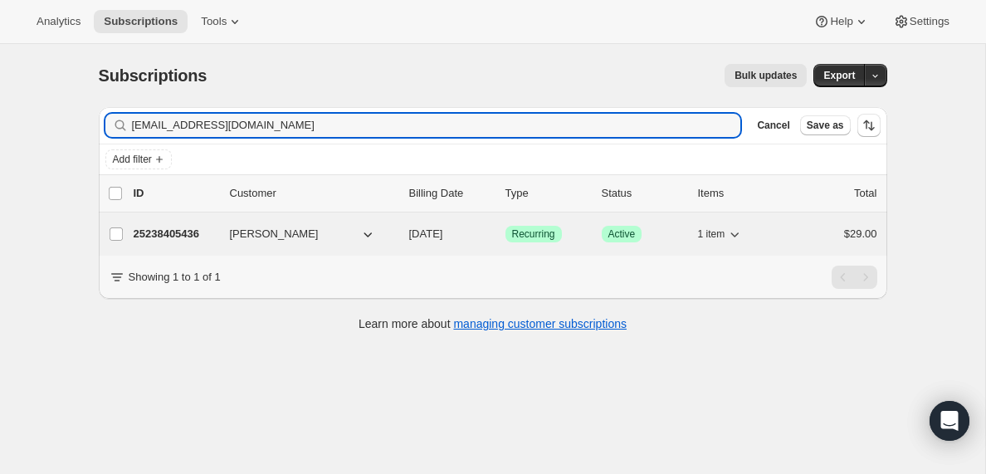
click at [190, 234] on p "25238405436" at bounding box center [175, 234] width 83 height 17
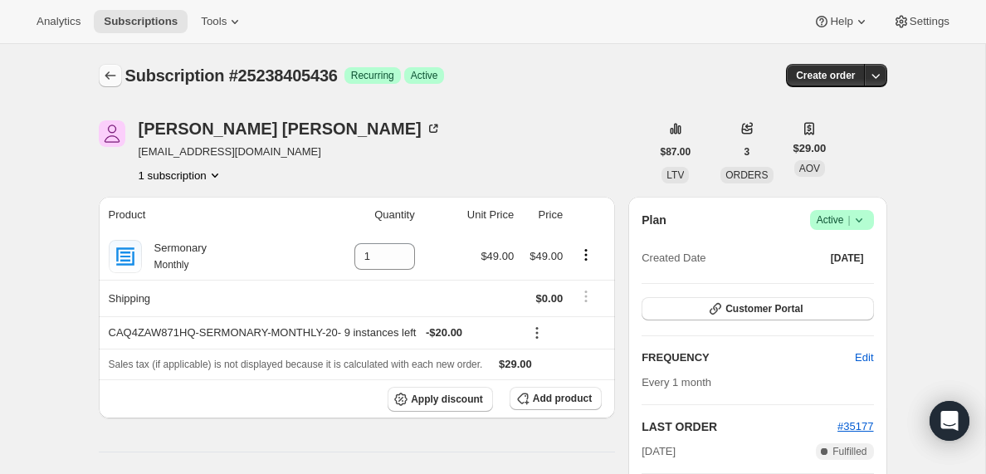
click at [106, 75] on icon "Subscriptions" at bounding box center [110, 75] width 11 height 8
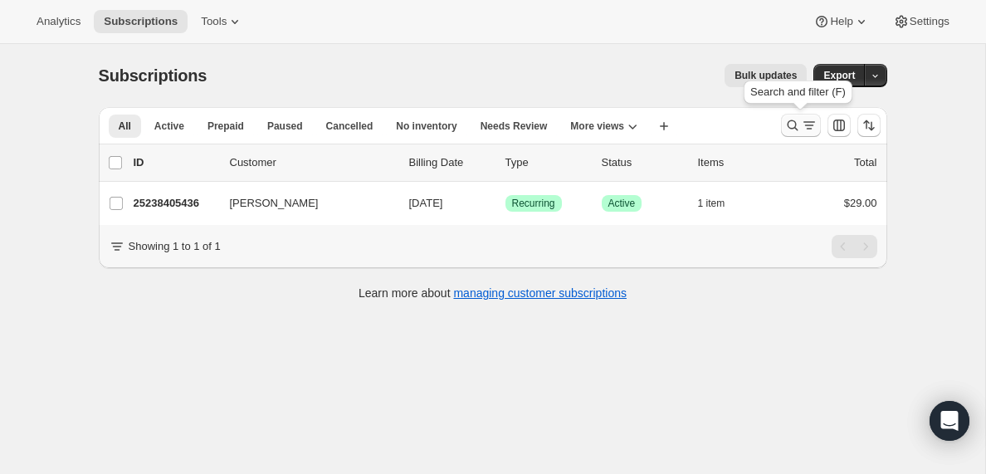
click at [804, 130] on icon "Search and filter results" at bounding box center [809, 125] width 17 height 17
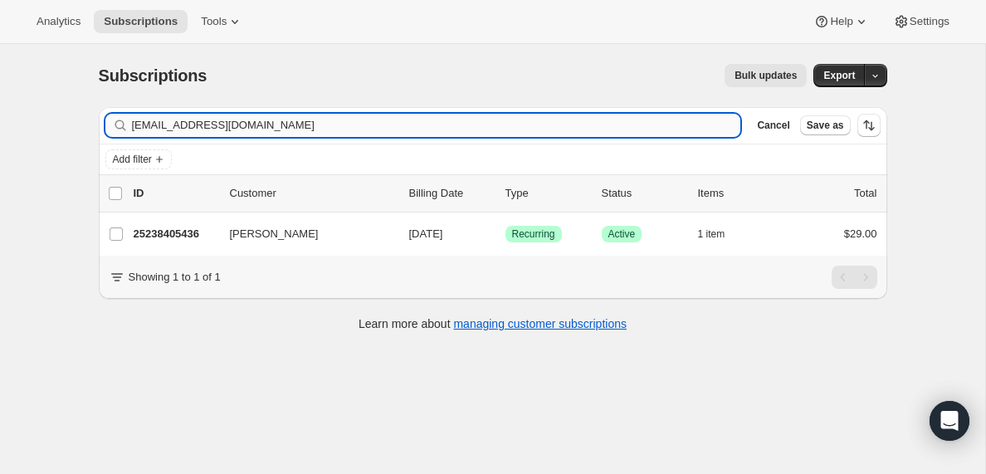
click at [301, 122] on input "[EMAIL_ADDRESS][DOMAIN_NAME]" at bounding box center [436, 125] width 609 height 23
type input "[EMAIL_ADDRESS][DOMAIN_NAME]"
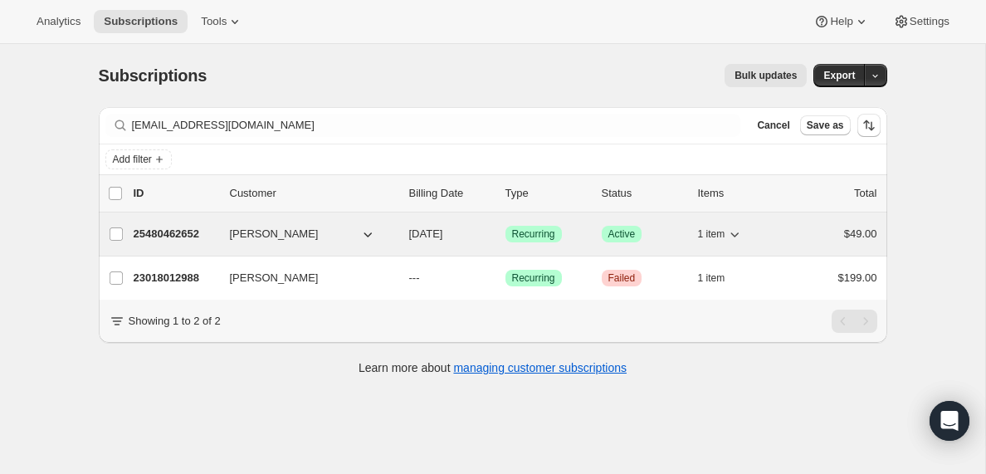
click at [182, 229] on p "25480462652" at bounding box center [175, 234] width 83 height 17
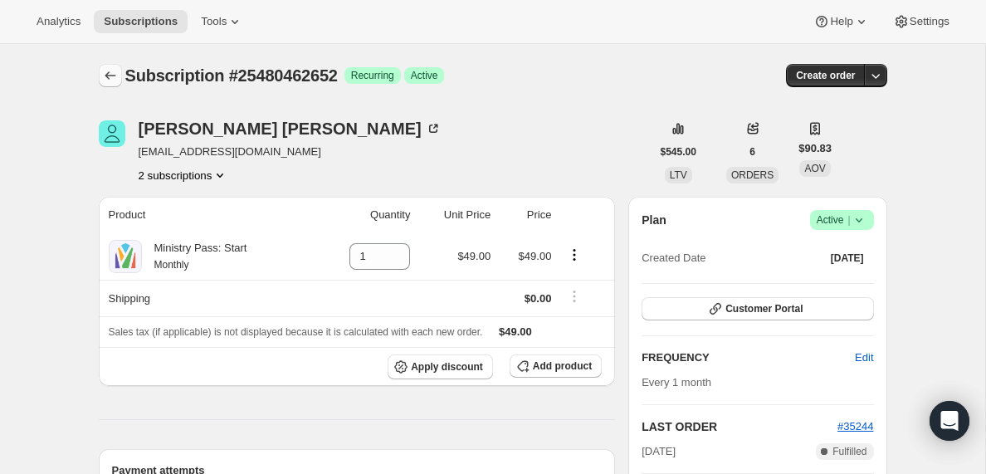
click at [109, 75] on icon "Subscriptions" at bounding box center [110, 75] width 17 height 17
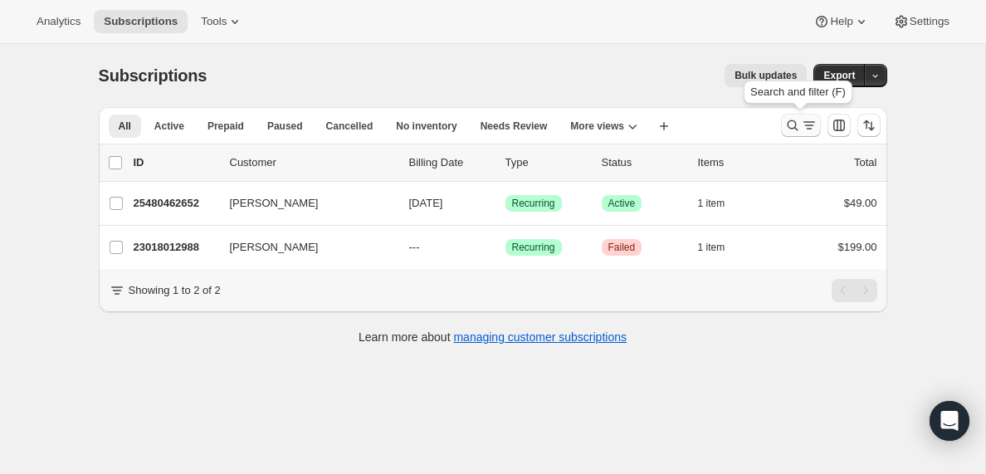
click at [803, 120] on icon "Search and filter results" at bounding box center [809, 125] width 17 height 17
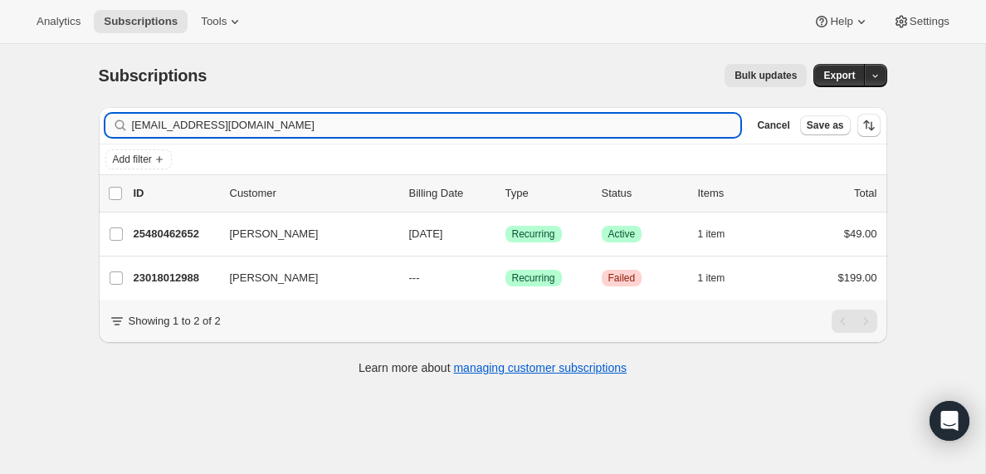
click at [413, 125] on input "[EMAIL_ADDRESS][DOMAIN_NAME]" at bounding box center [436, 125] width 609 height 23
type input "[EMAIL_ADDRESS][DOMAIN_NAME]"
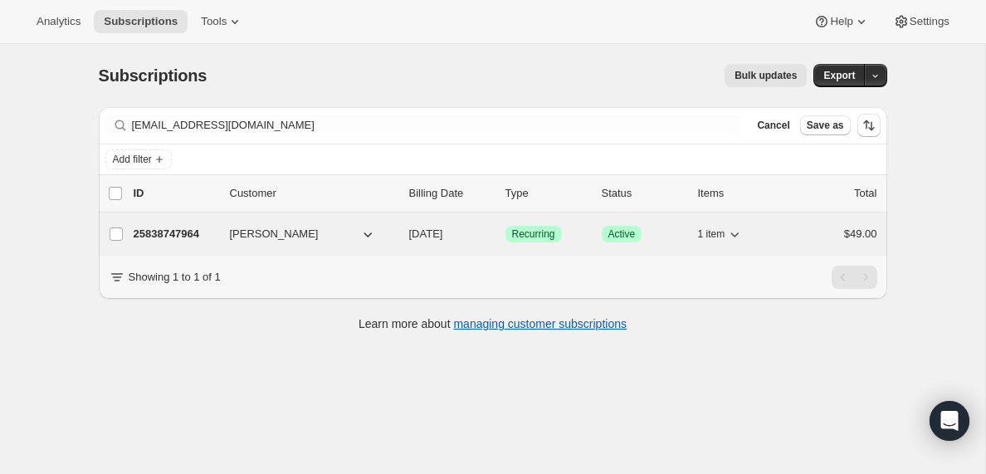
click at [188, 235] on p "25838747964" at bounding box center [175, 234] width 83 height 17
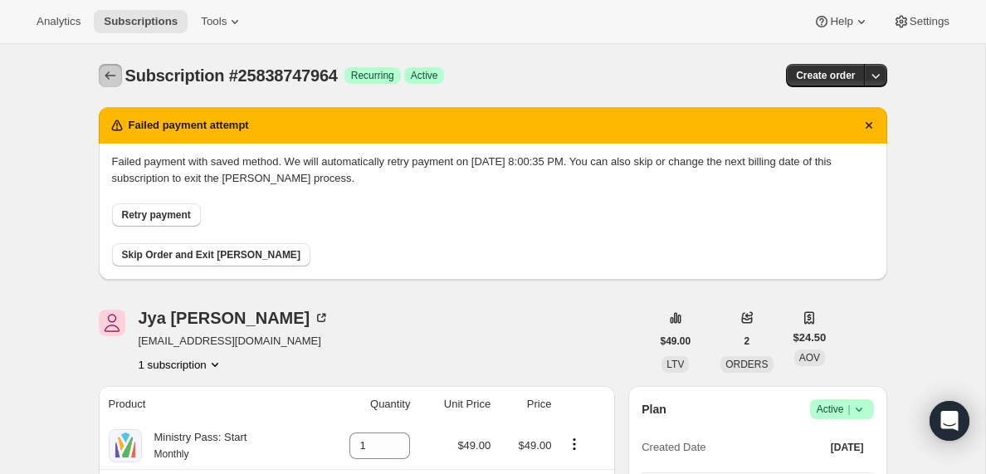
click at [106, 72] on icon "Subscriptions" at bounding box center [110, 75] width 17 height 17
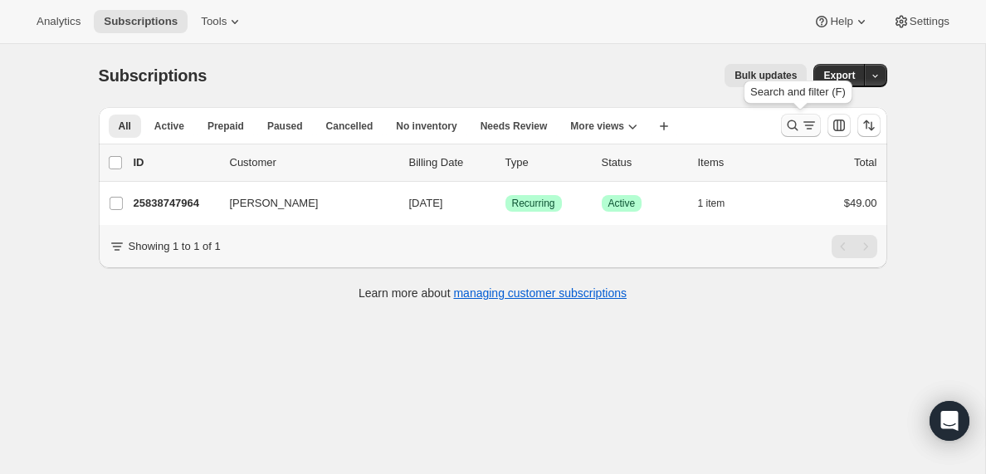
click at [806, 130] on icon "Search and filter results" at bounding box center [809, 125] width 17 height 17
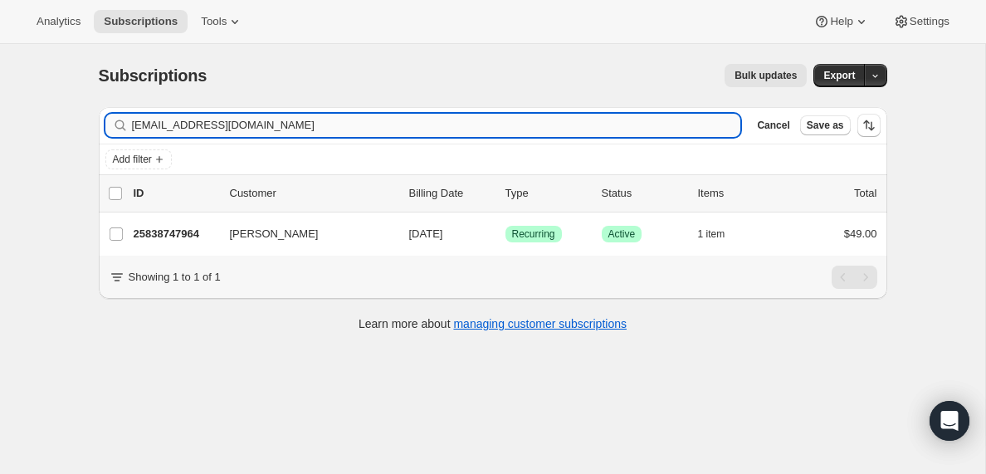
click at [272, 128] on input "[EMAIL_ADDRESS][DOMAIN_NAME]" at bounding box center [436, 125] width 609 height 23
type input "[EMAIL_ADDRESS][DOMAIN_NAME]"
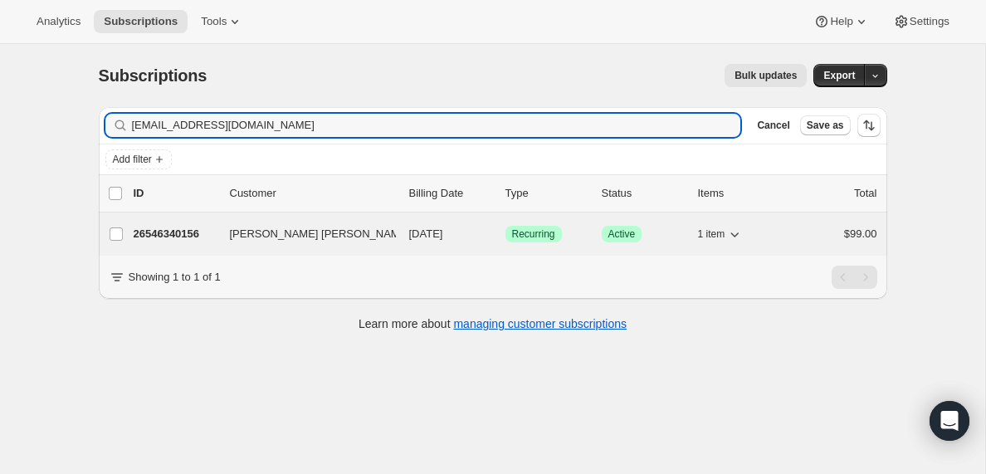
click at [174, 232] on p "26546340156" at bounding box center [175, 234] width 83 height 17
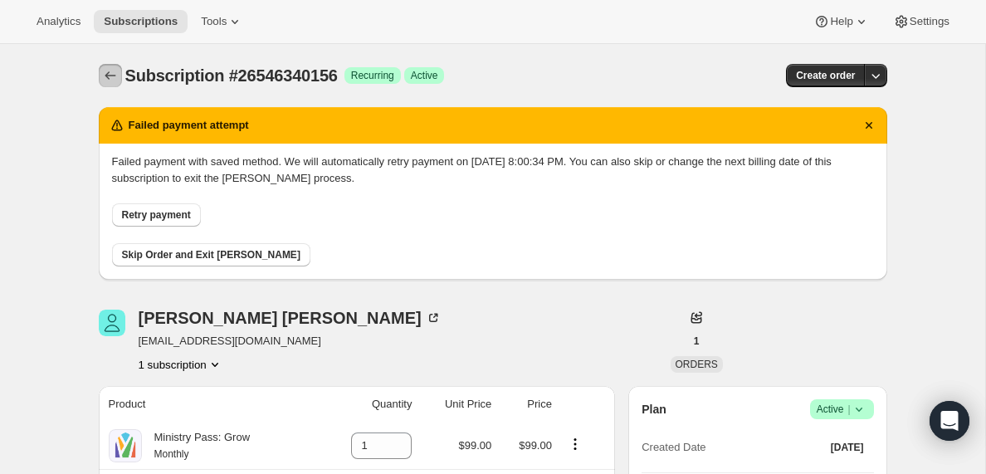
click at [109, 75] on icon "Subscriptions" at bounding box center [110, 75] width 17 height 17
